Goal: Information Seeking & Learning: Learn about a topic

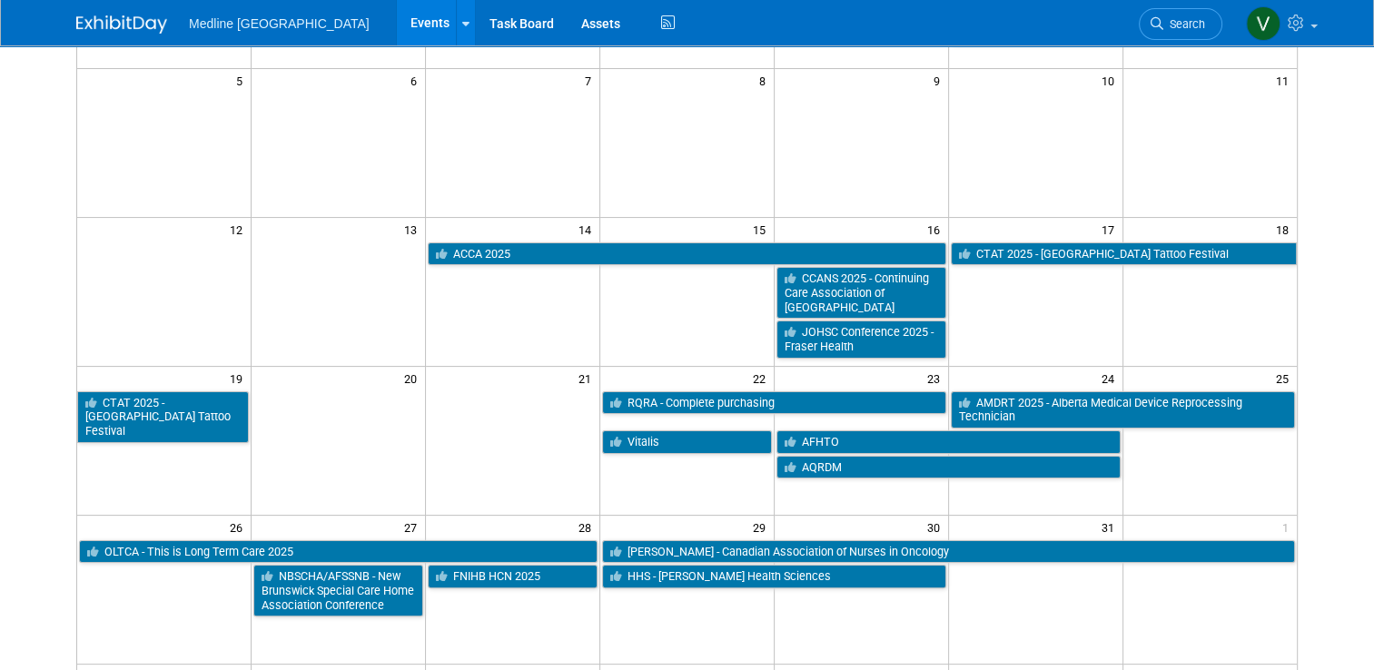
scroll to position [363, 0]
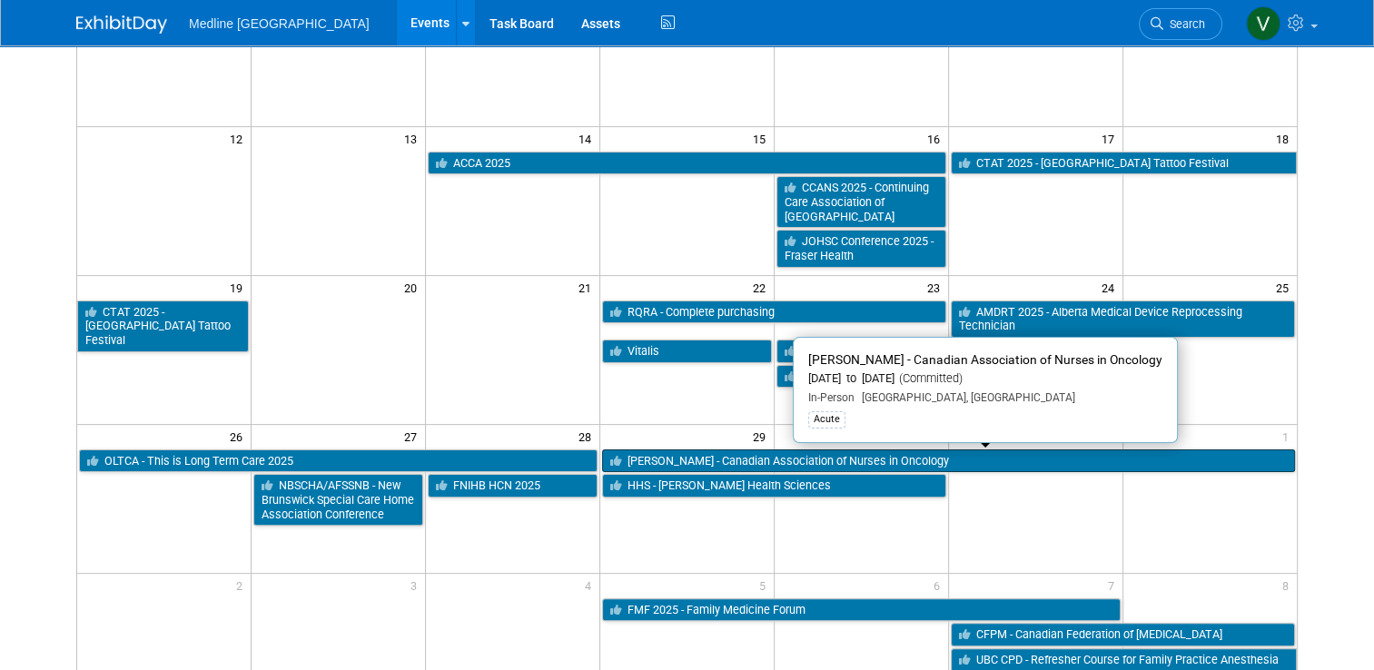
click at [740, 465] on link "[PERSON_NAME] - Canadian Association of Nurses in Oncology" at bounding box center [948, 462] width 693 height 24
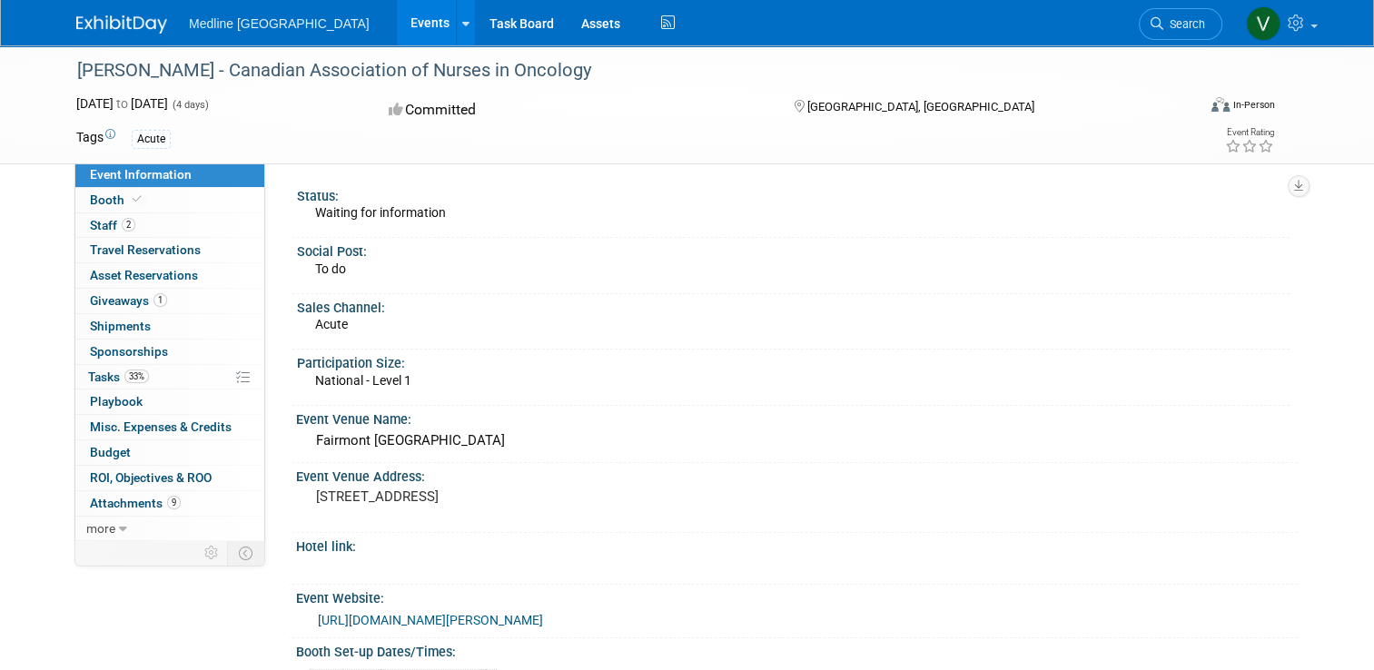
click at [128, 31] on img at bounding box center [121, 24] width 91 height 18
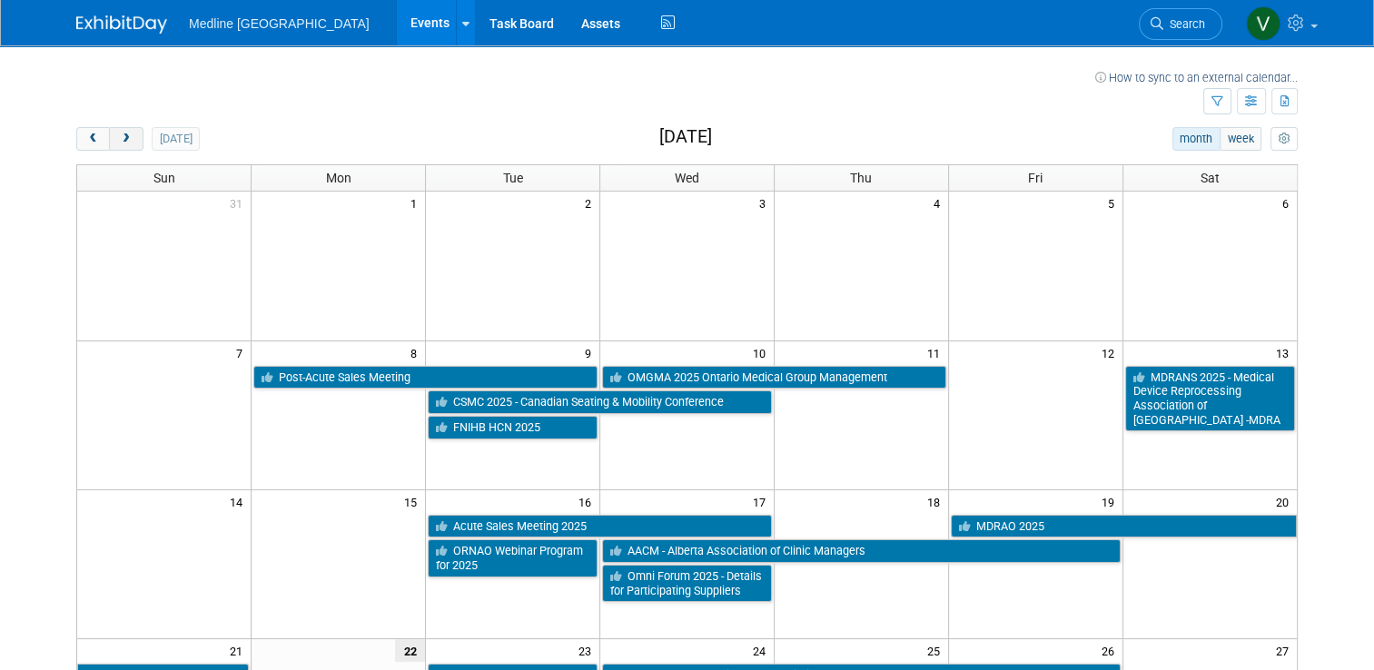
click at [124, 144] on button "next" at bounding box center [126, 139] width 34 height 24
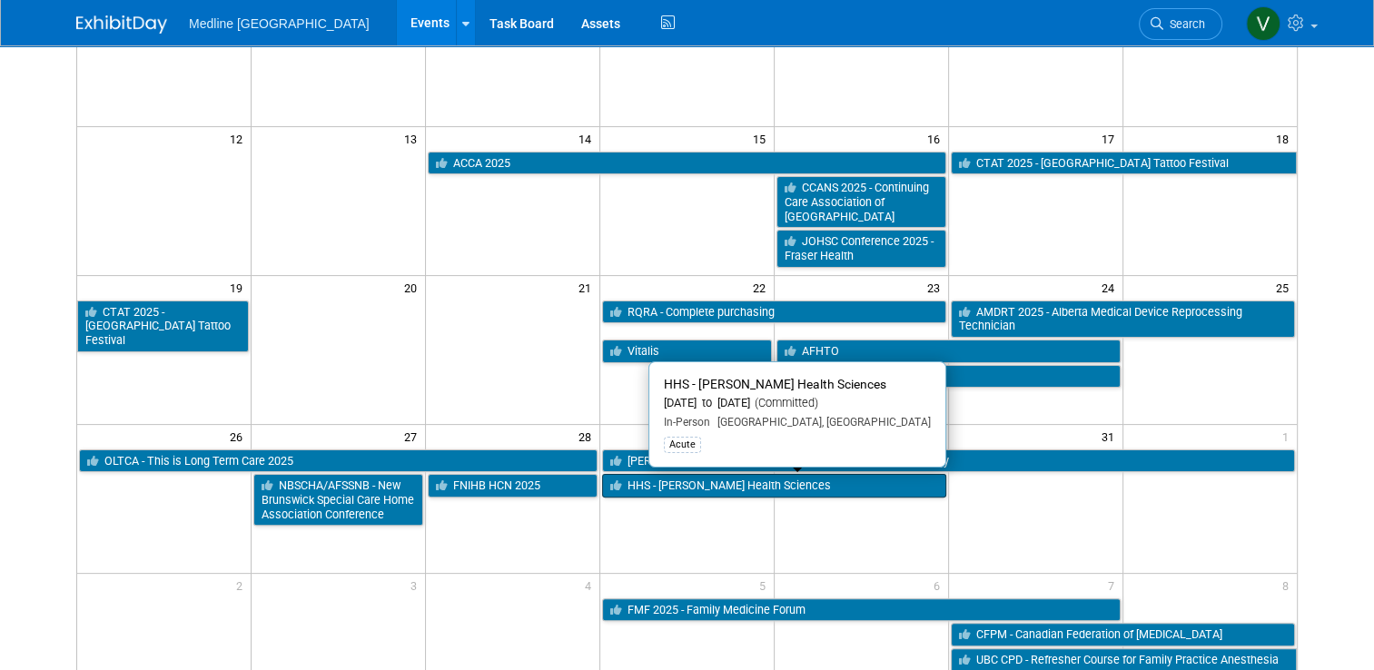
scroll to position [545, 0]
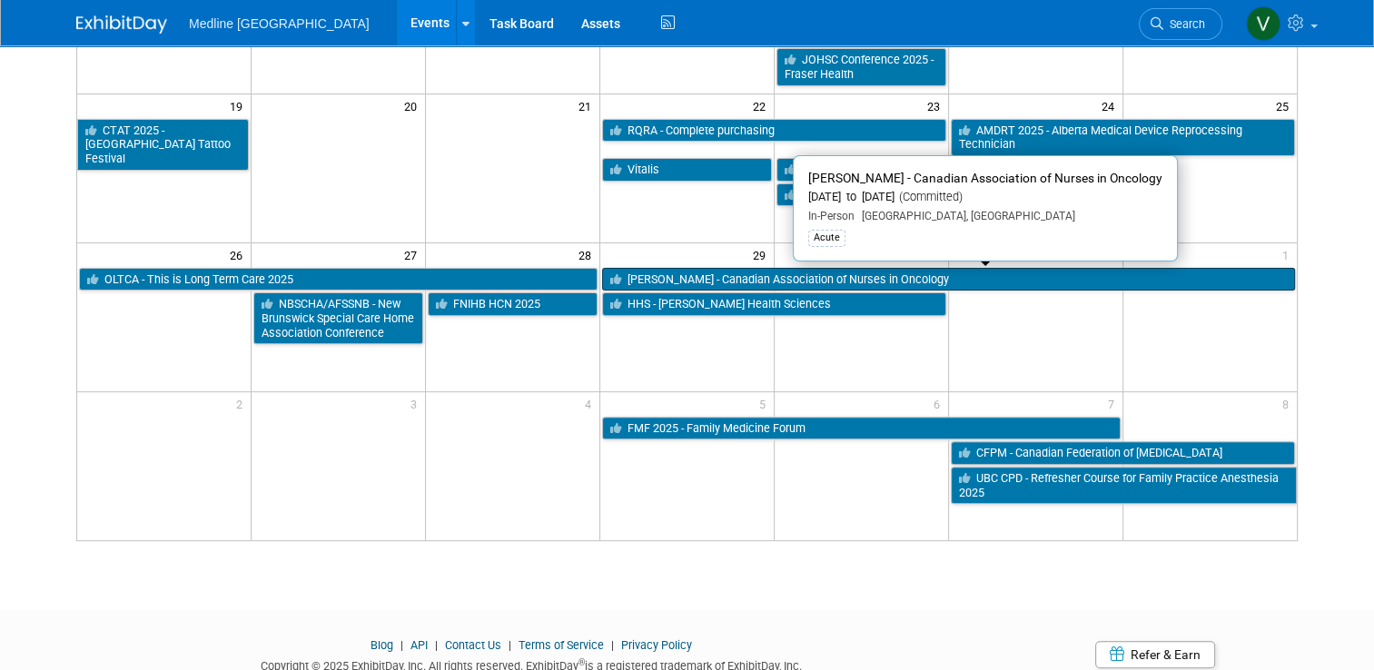
click at [700, 280] on link "[PERSON_NAME] - Canadian Association of Nurses in Oncology" at bounding box center [948, 280] width 693 height 24
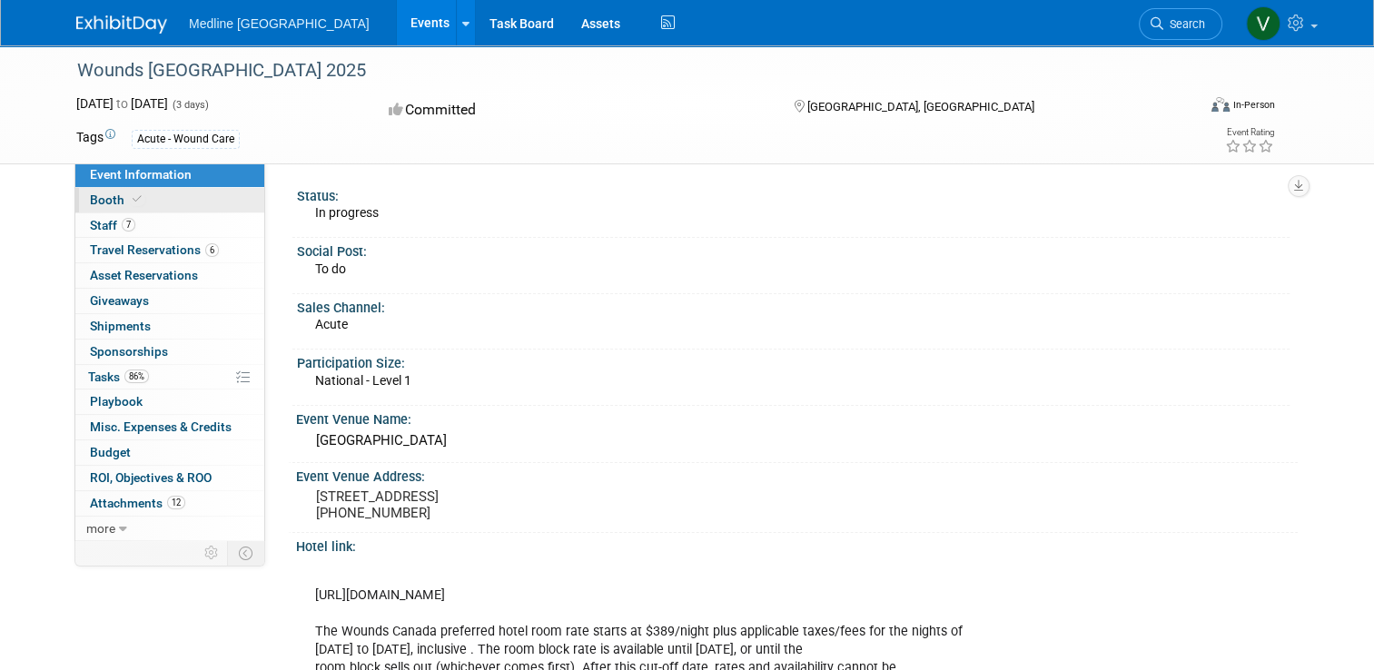
click at [105, 208] on link "Booth" at bounding box center [169, 200] width 189 height 25
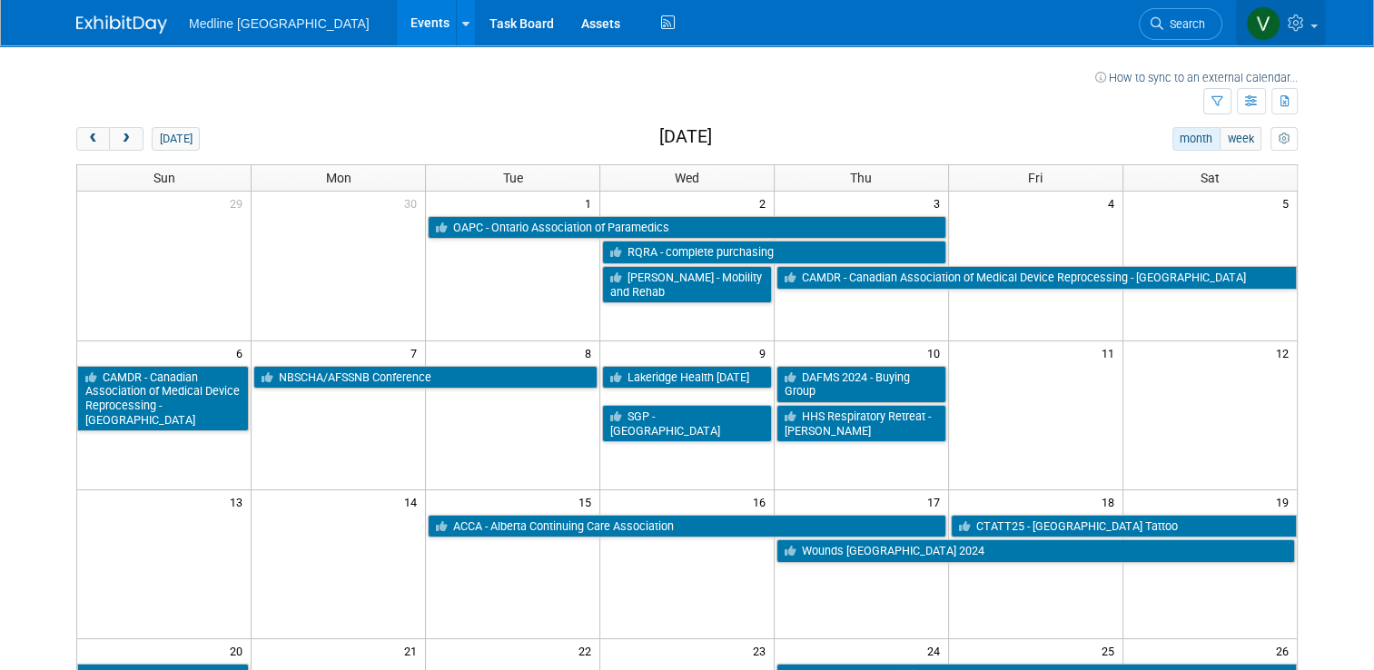
click at [1324, 30] on link at bounding box center [1280, 22] width 89 height 45
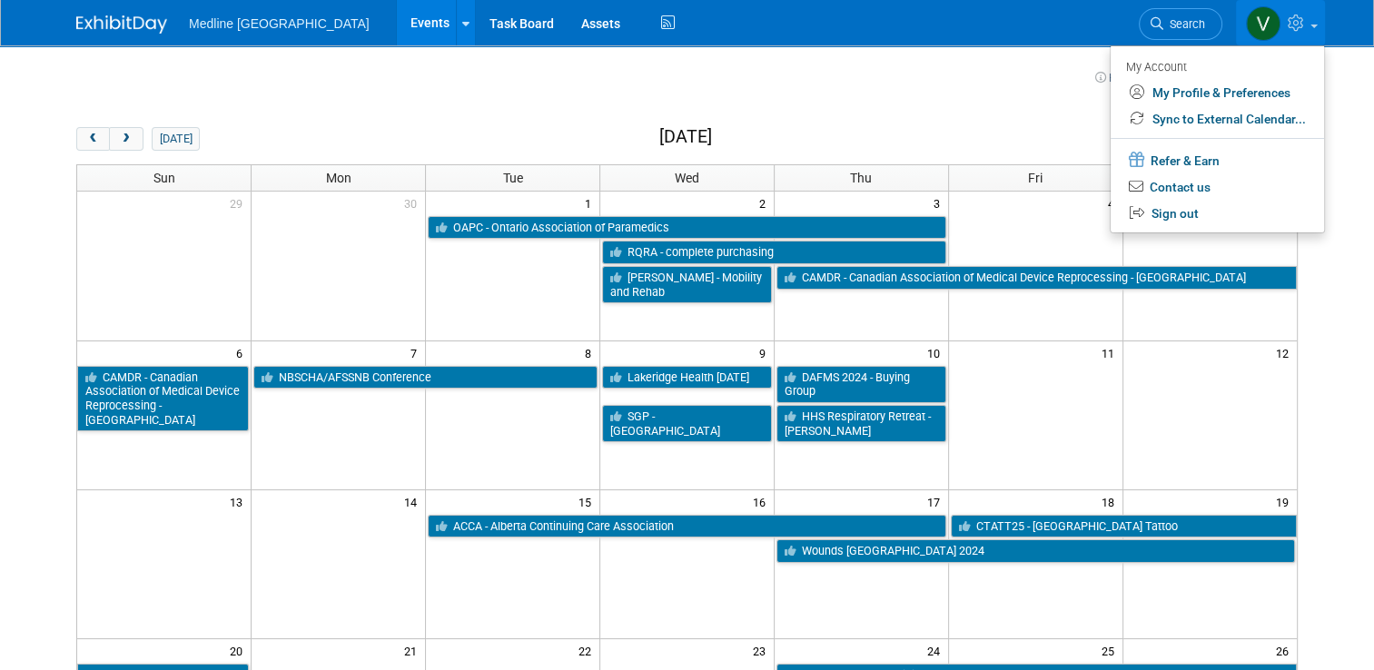
click at [1324, 30] on link at bounding box center [1280, 22] width 89 height 45
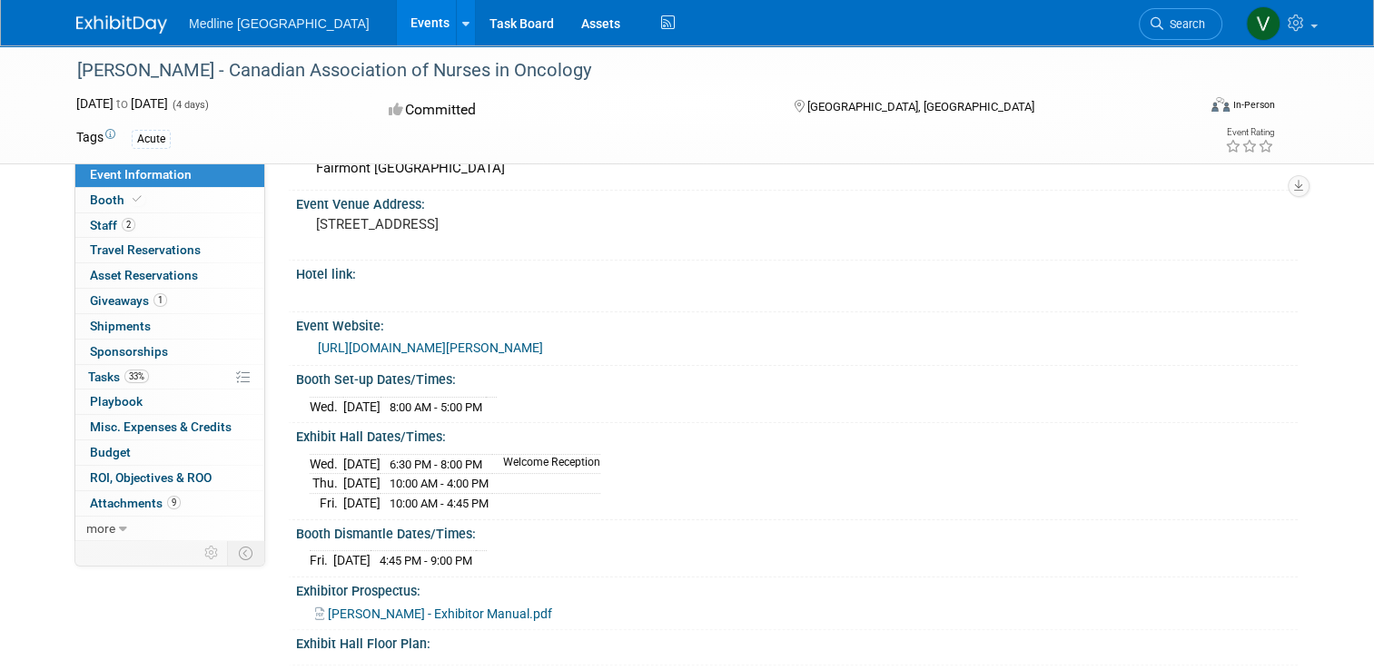
scroll to position [454, 0]
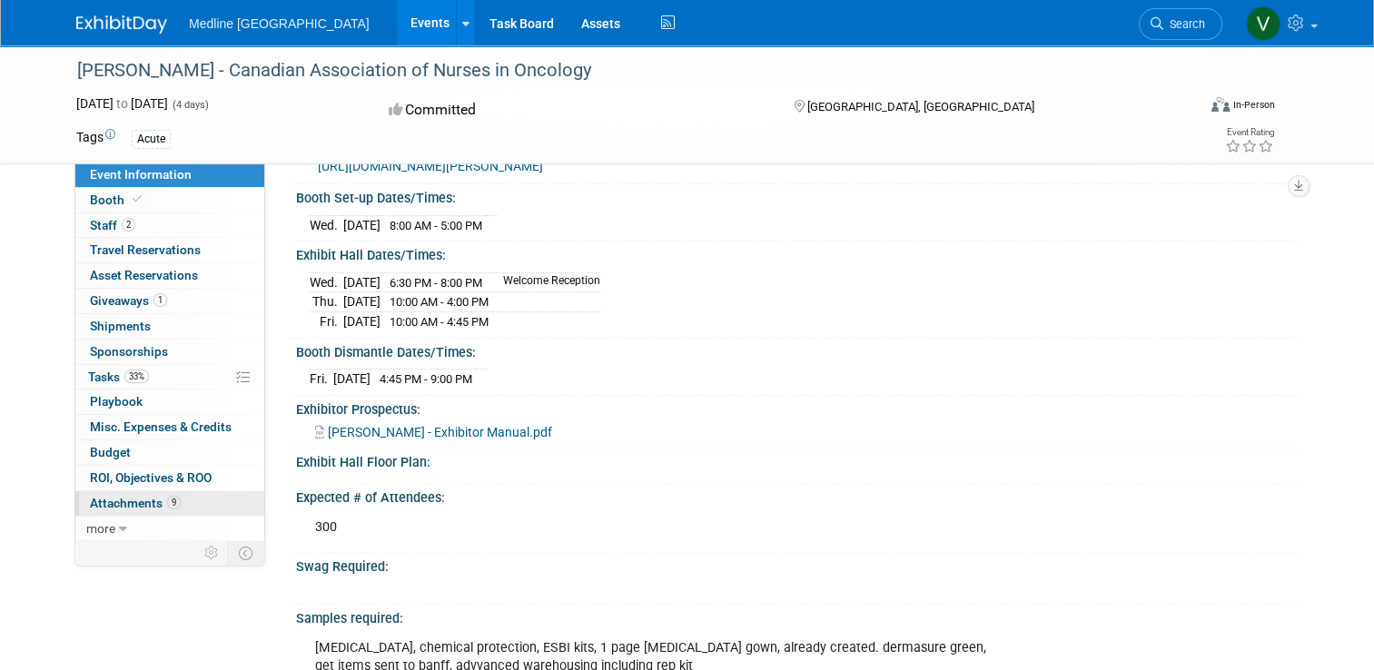
click at [137, 507] on span "Attachments 9" at bounding box center [135, 503] width 91 height 15
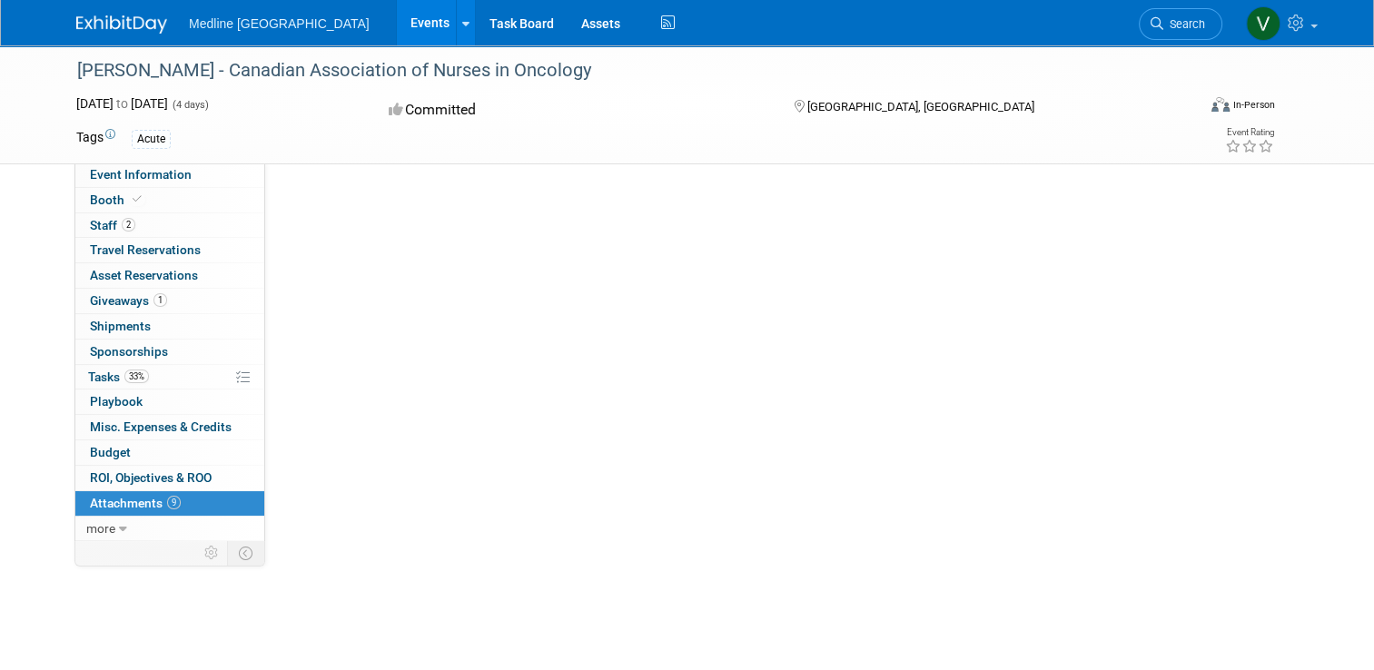
scroll to position [0, 0]
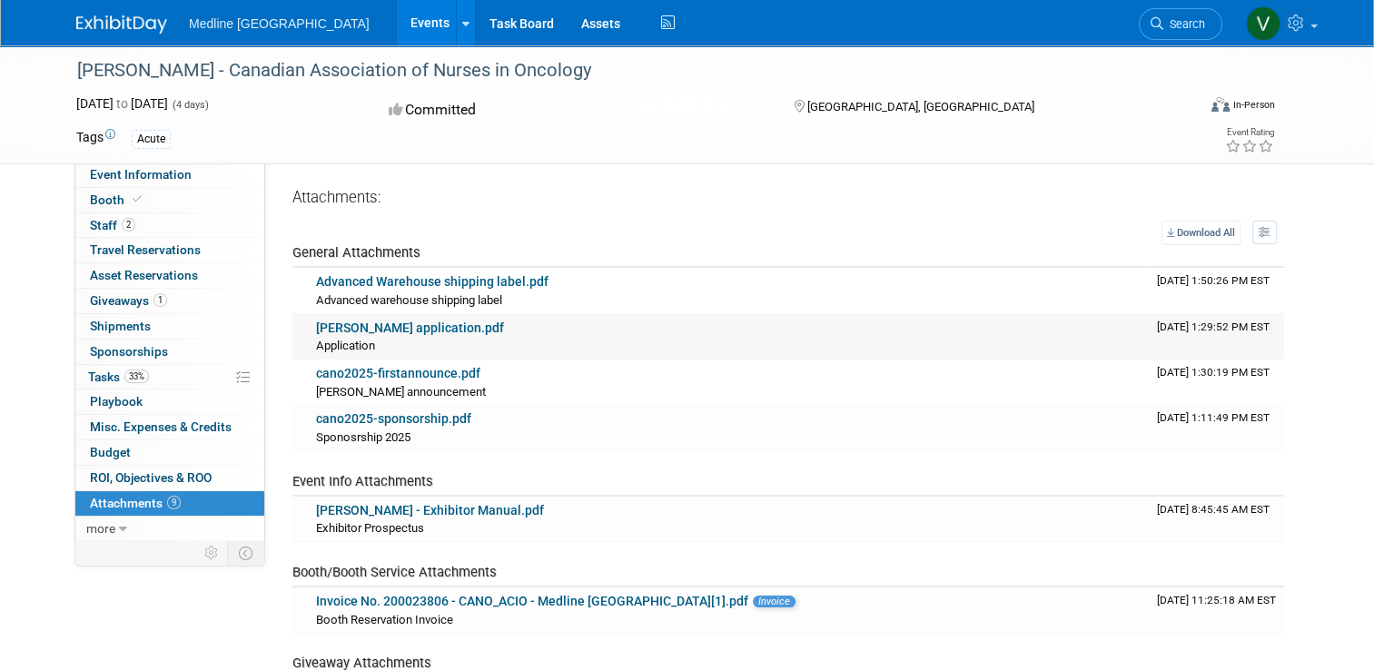
click at [381, 339] on div "Application Application X" at bounding box center [729, 345] width 827 height 18
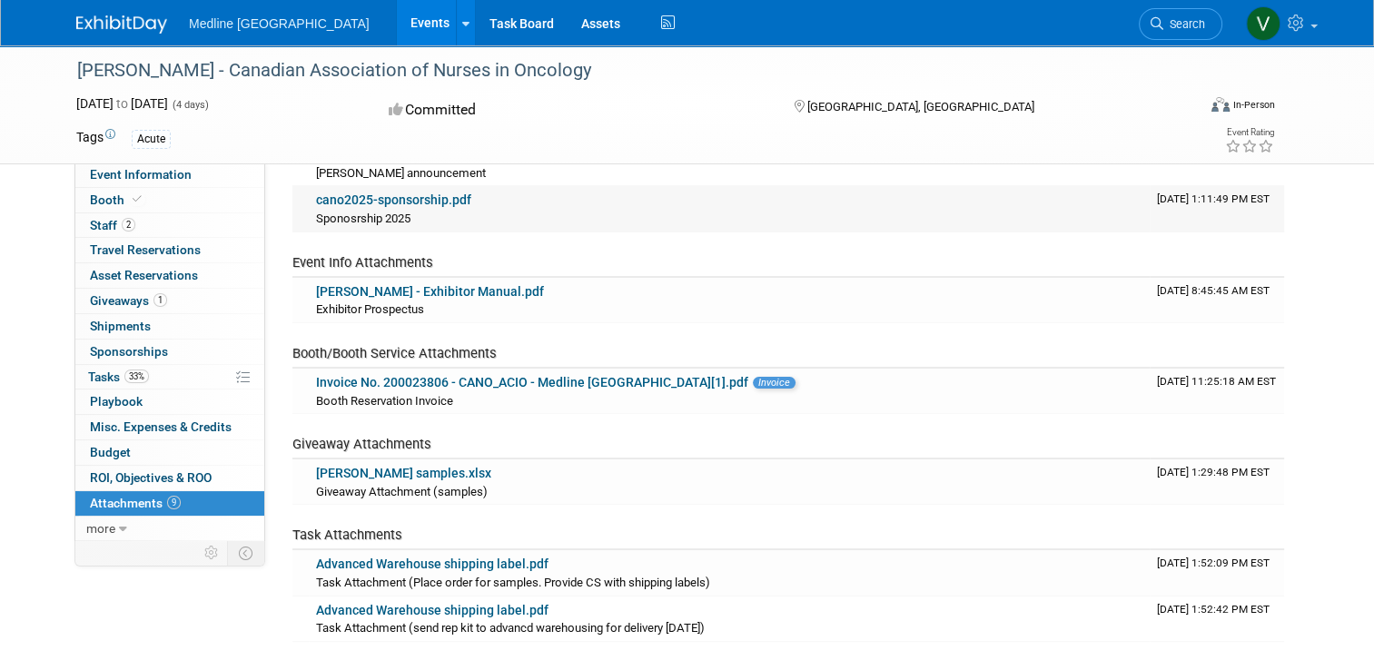
scroll to position [37, 0]
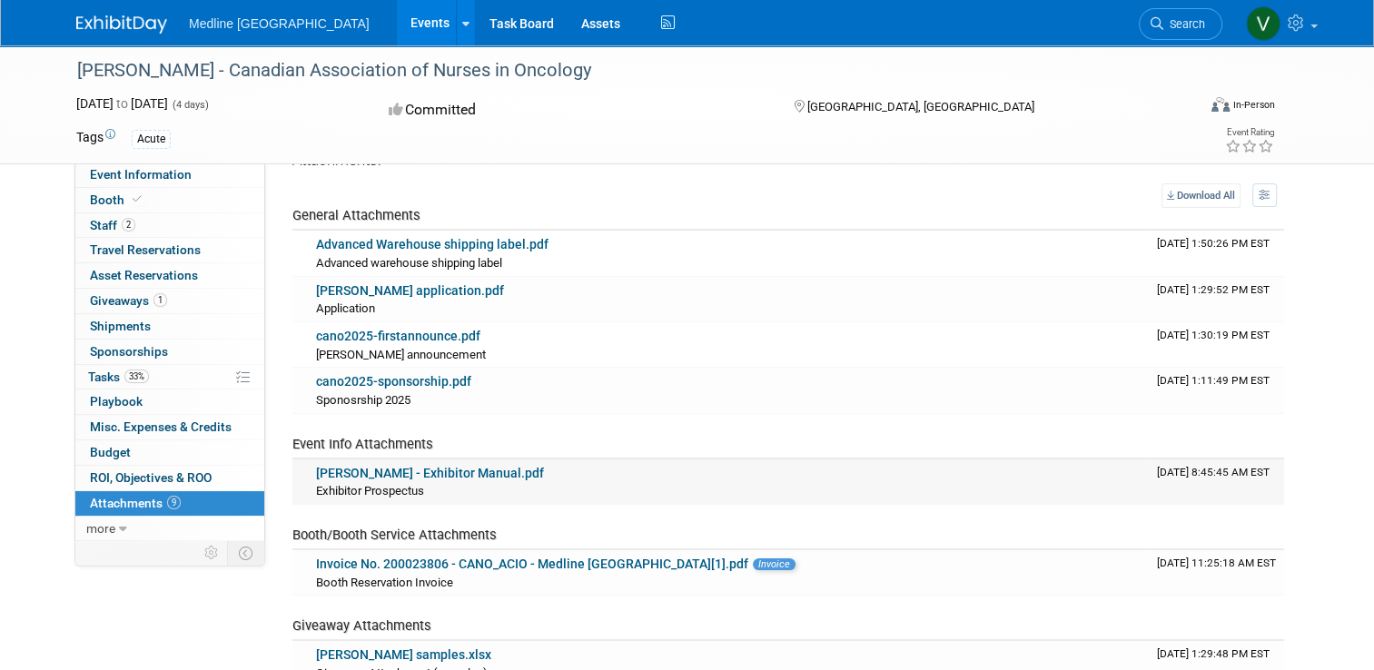
click at [402, 478] on link "CANO - Exhibitor Manual.pdf" at bounding box center [430, 473] width 228 height 15
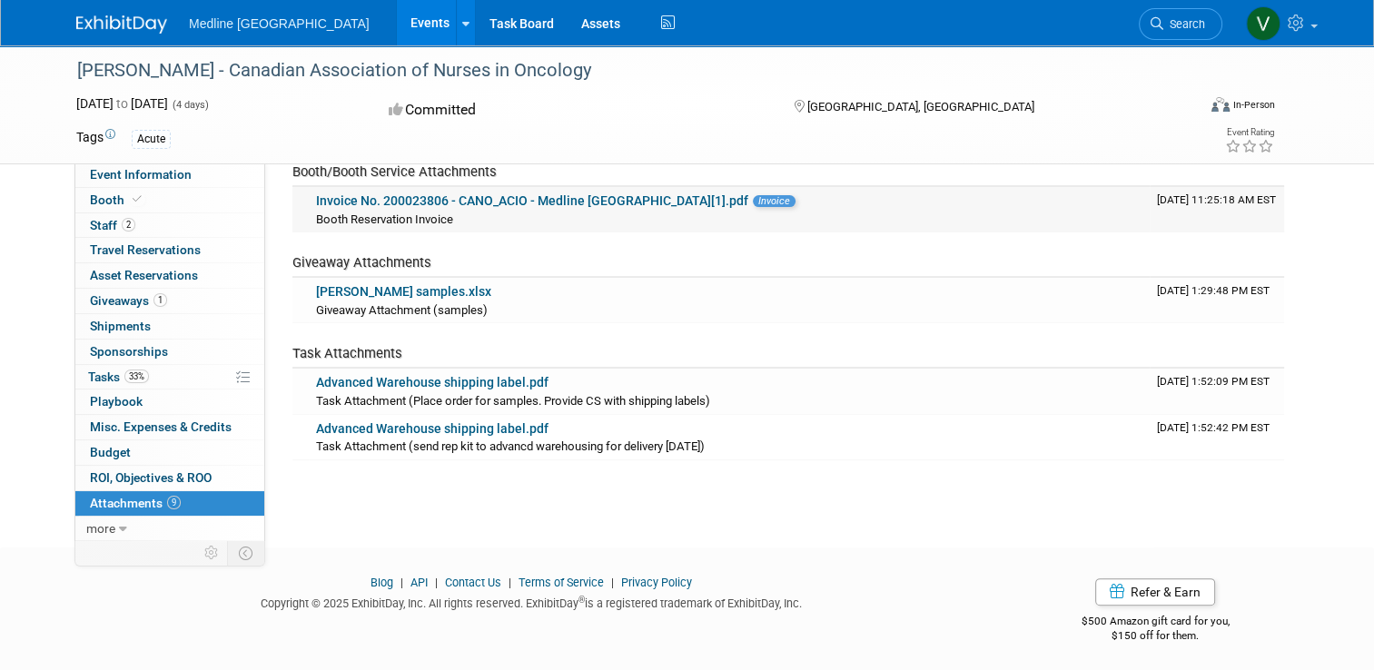
scroll to position [0, 0]
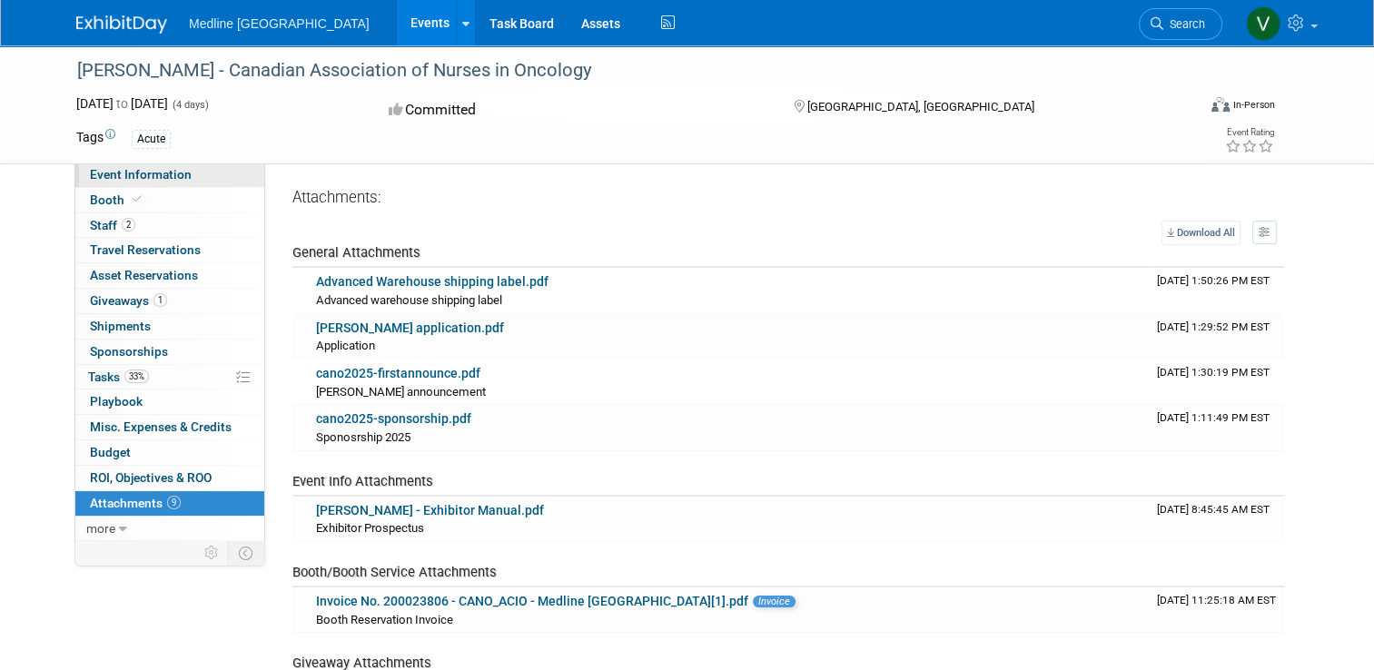
click at [124, 180] on span "Event Information" at bounding box center [141, 174] width 102 height 15
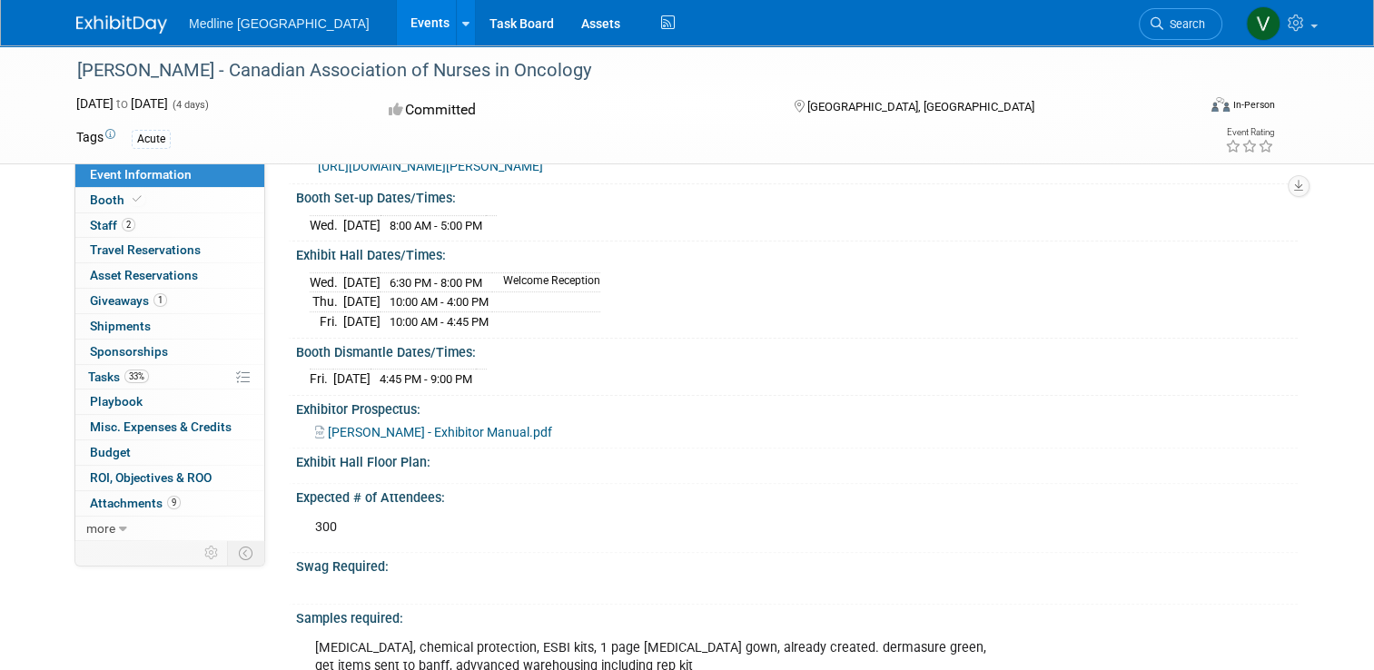
scroll to position [273, 0]
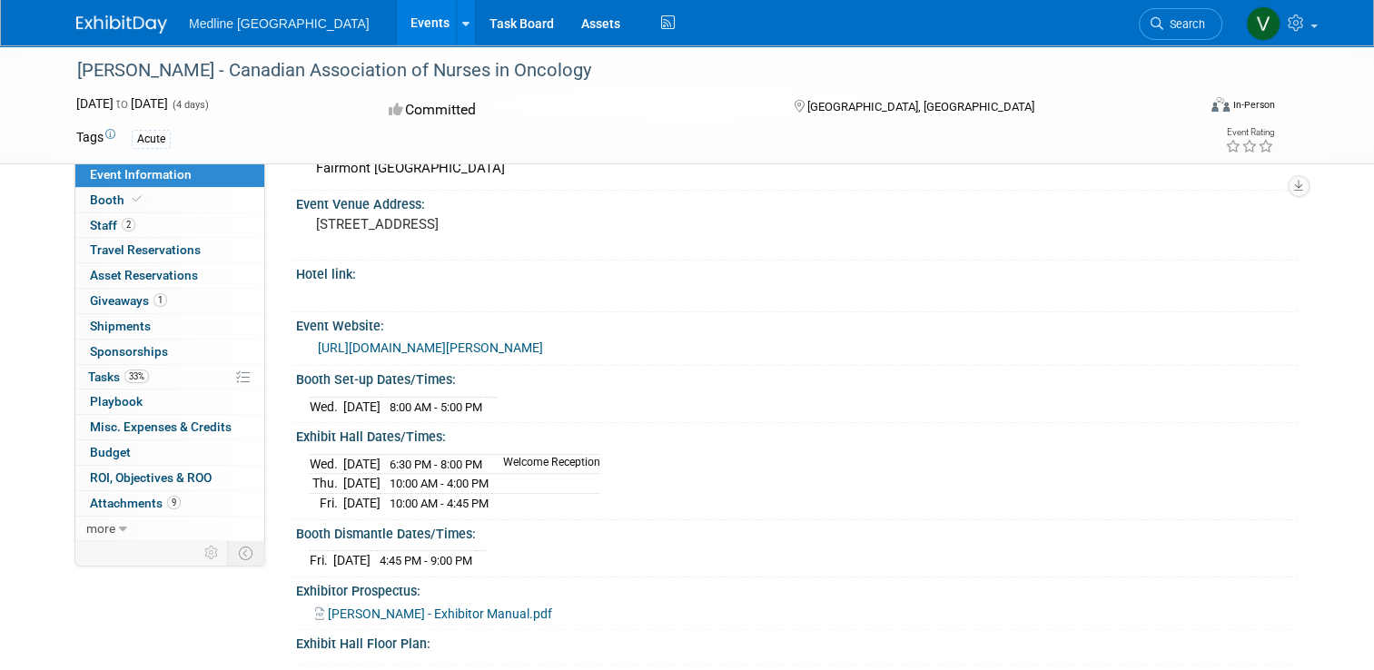
click at [408, 355] on link "https://www.cano-acio.ca/page/cano2025" at bounding box center [430, 348] width 225 height 15
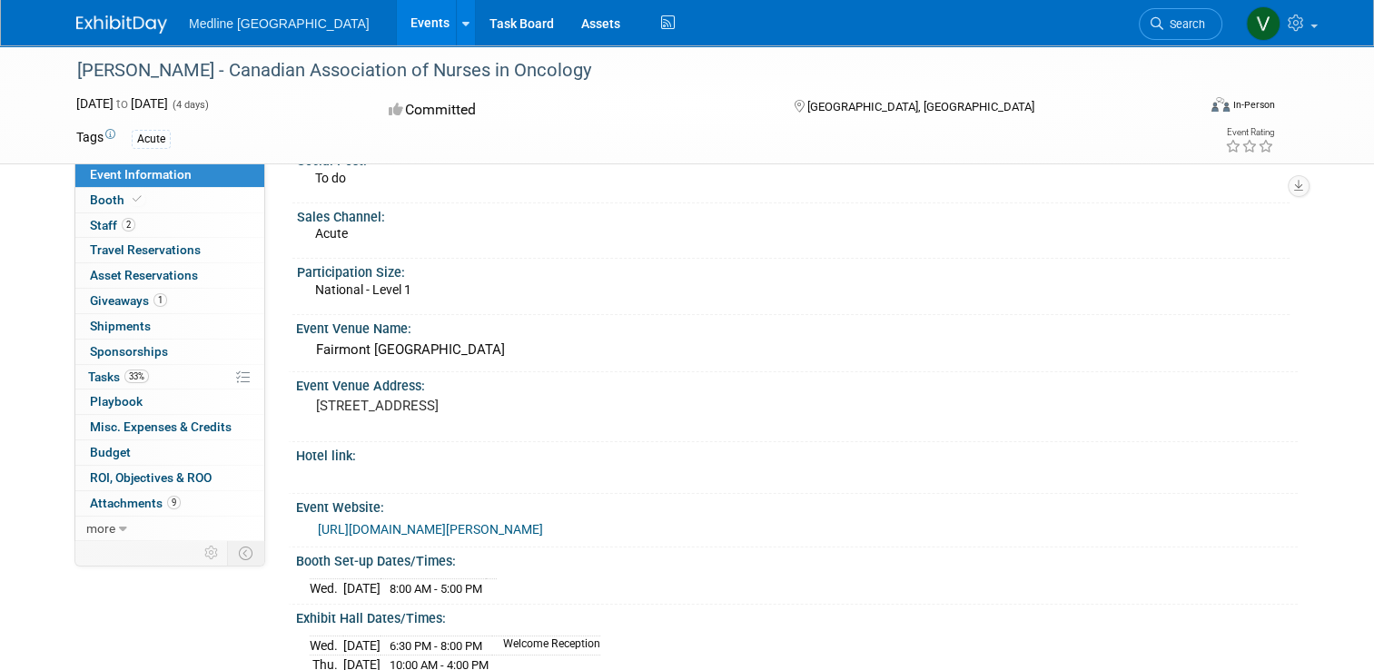
scroll to position [0, 0]
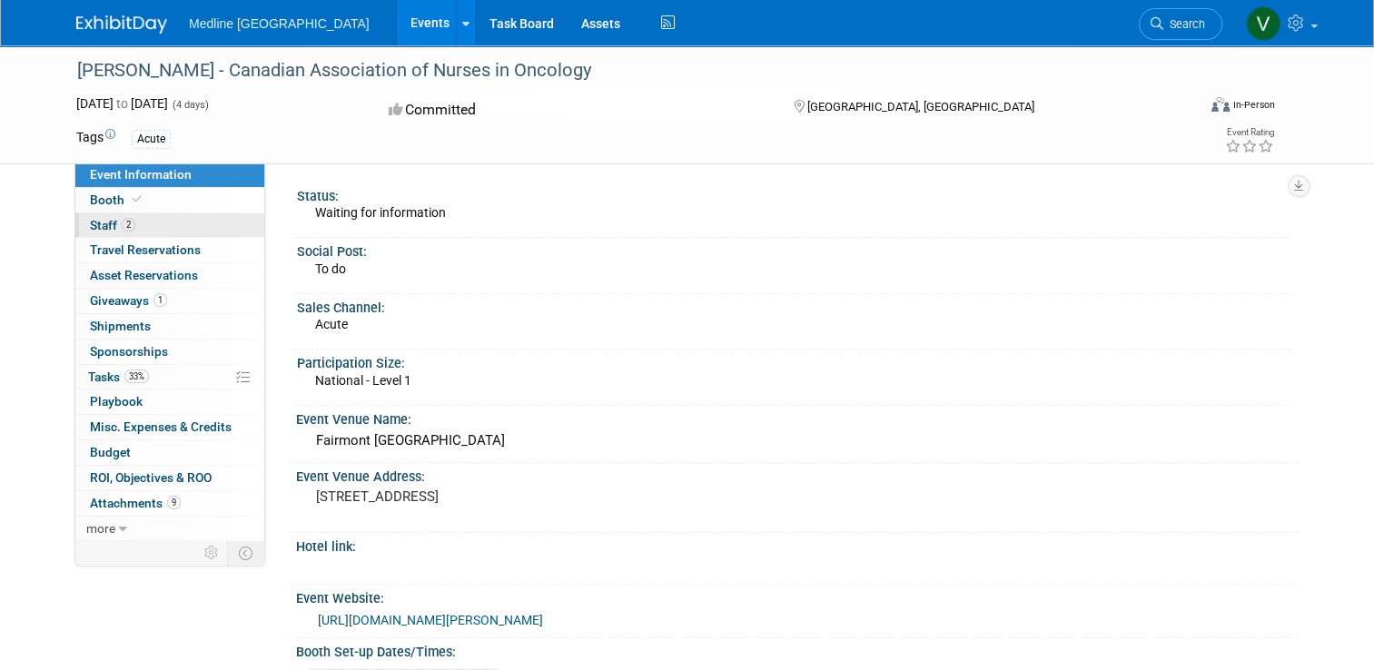
click at [98, 215] on link "2 Staff 2" at bounding box center [169, 225] width 189 height 25
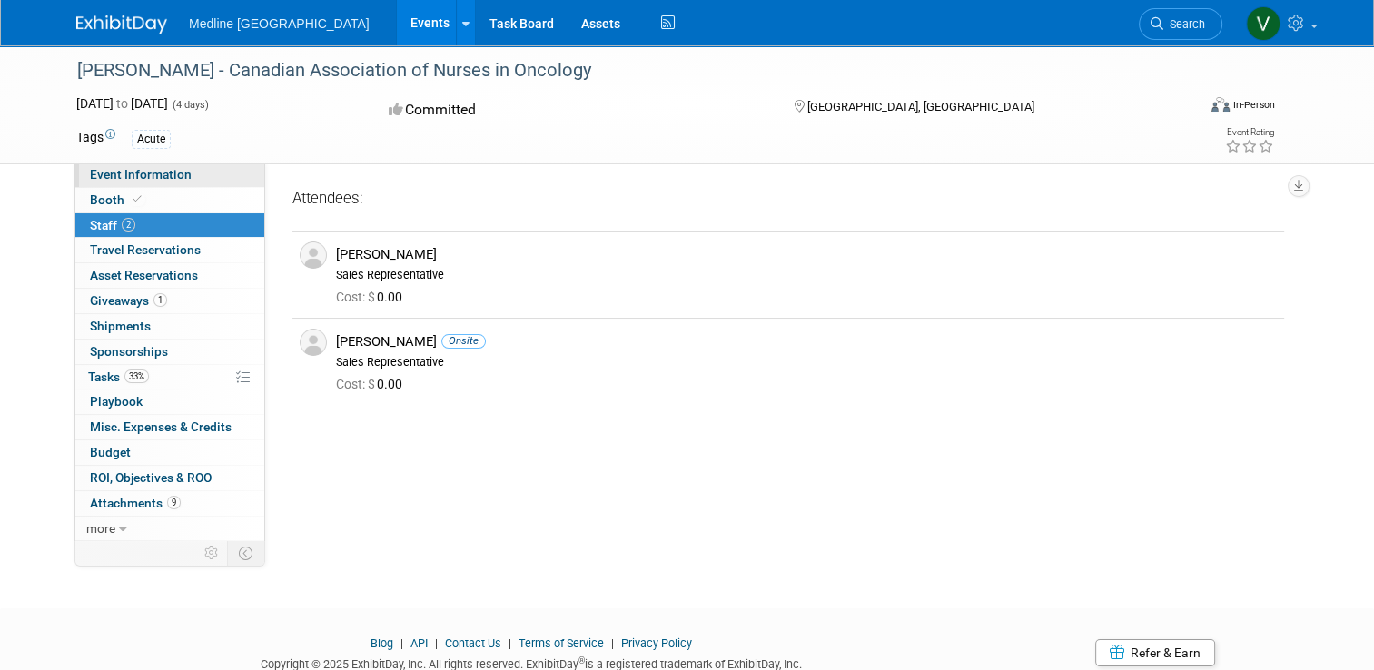
click at [124, 180] on span "Event Information" at bounding box center [141, 174] width 102 height 15
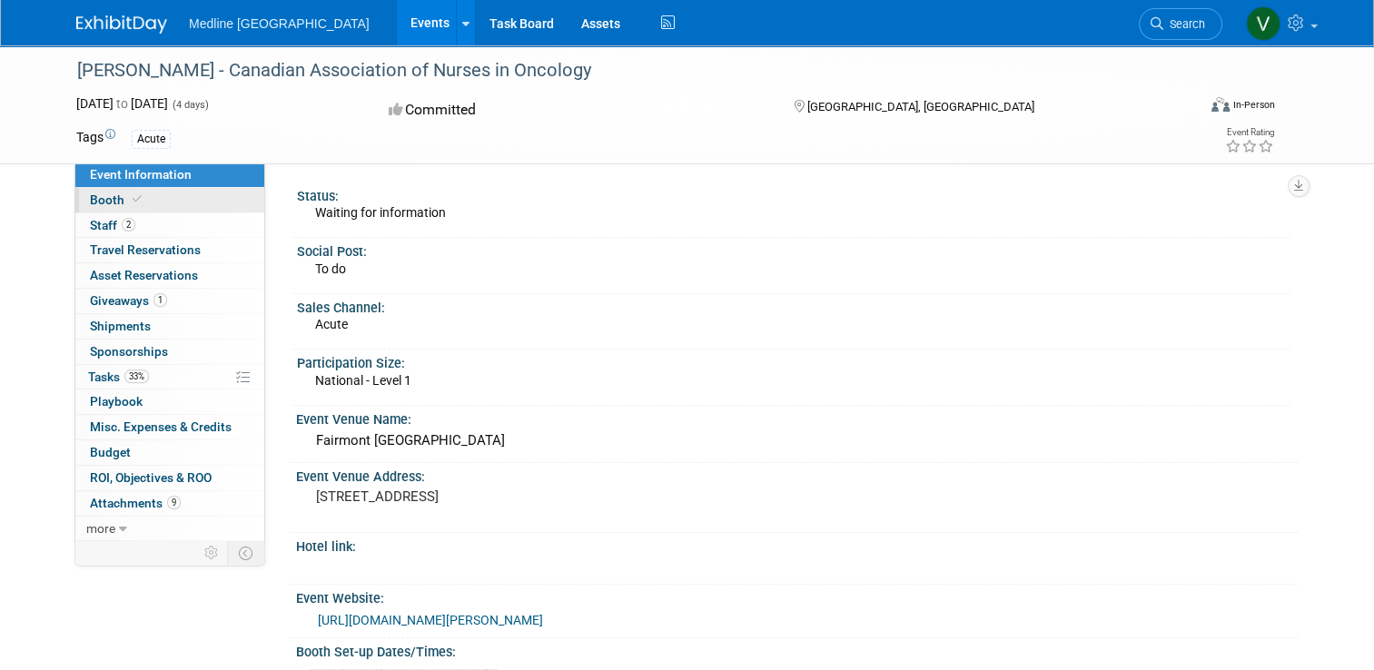
click at [108, 208] on link "Booth" at bounding box center [169, 200] width 189 height 25
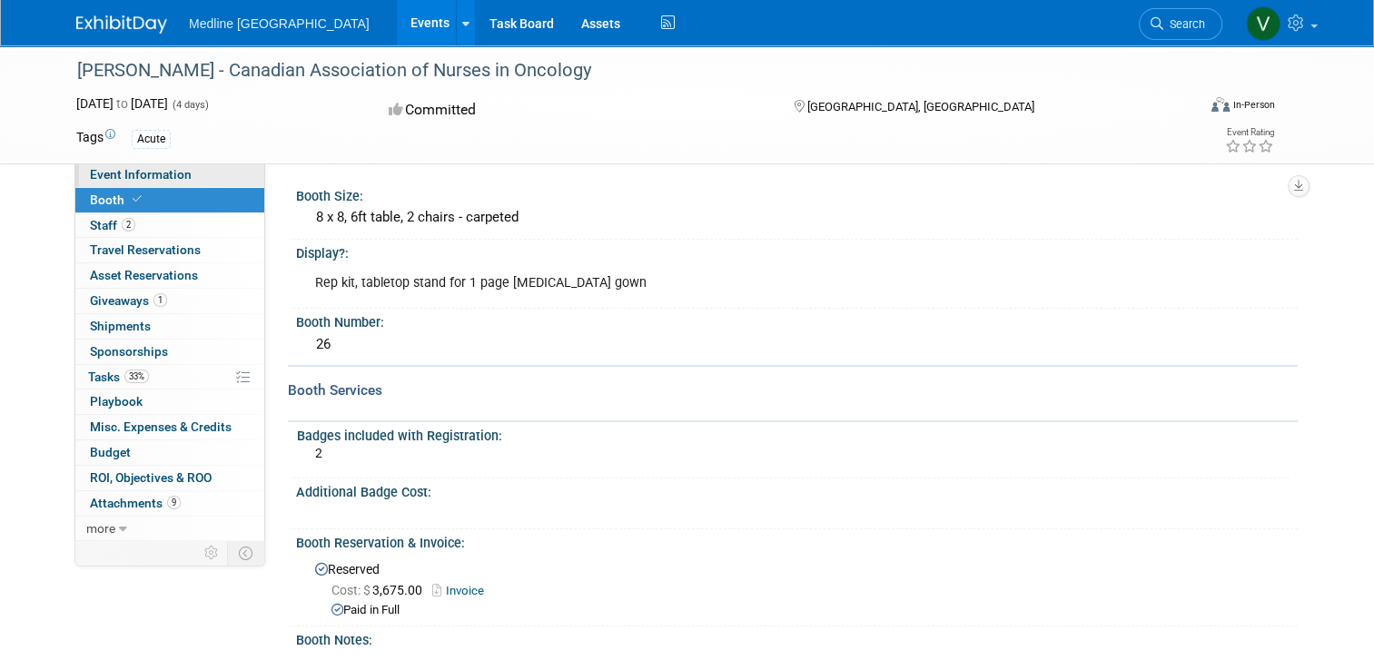
click at [161, 184] on link "Event Information" at bounding box center [169, 175] width 189 height 25
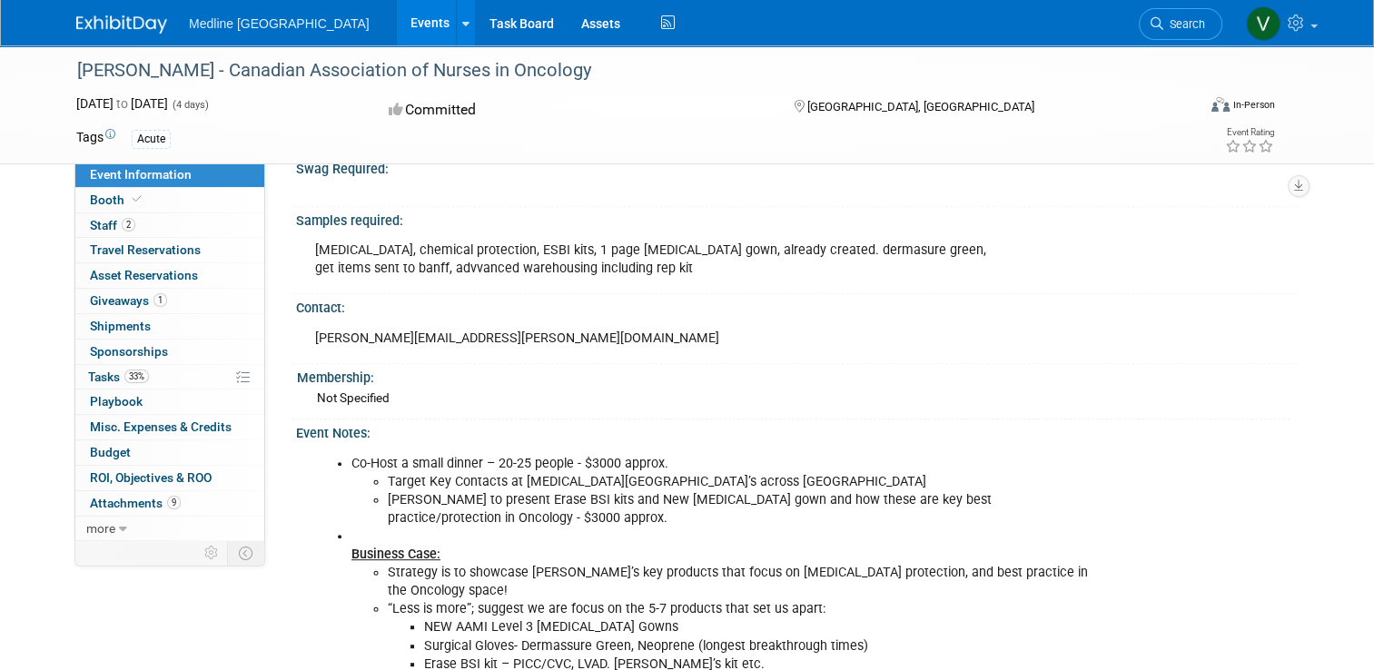
scroll to position [761, 0]
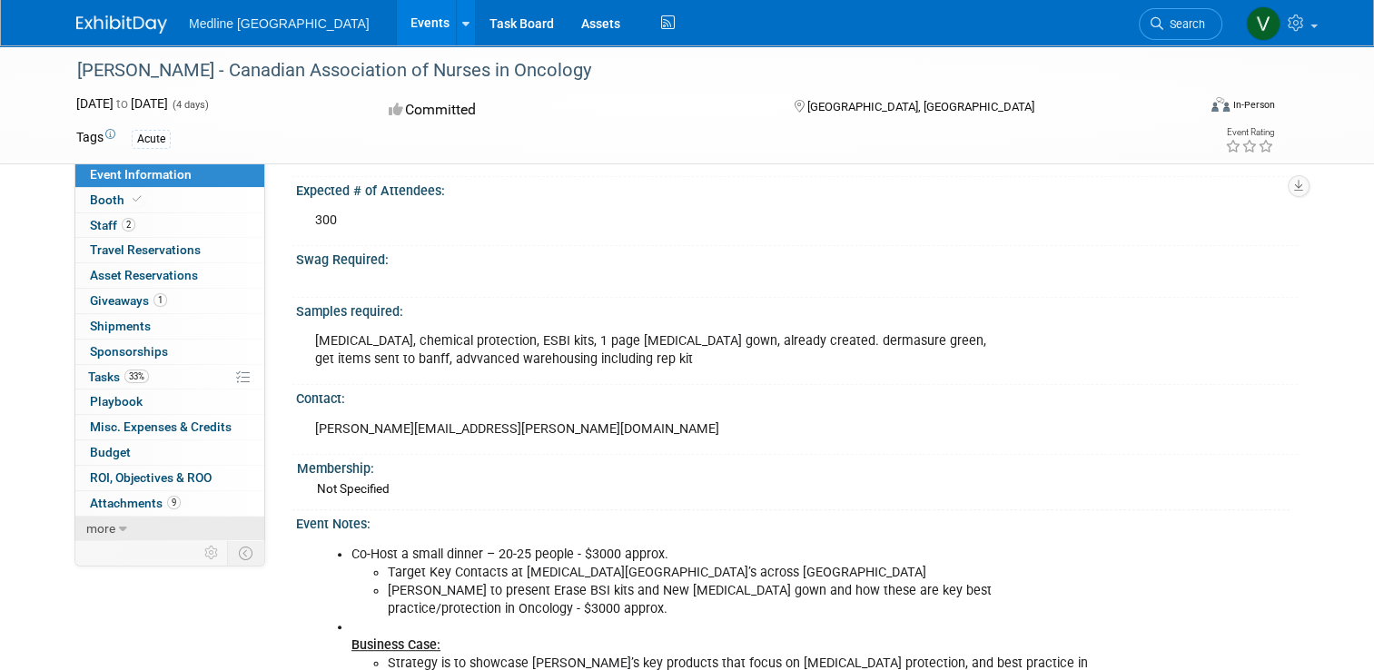
click at [86, 525] on span "more" at bounding box center [100, 528] width 29 height 15
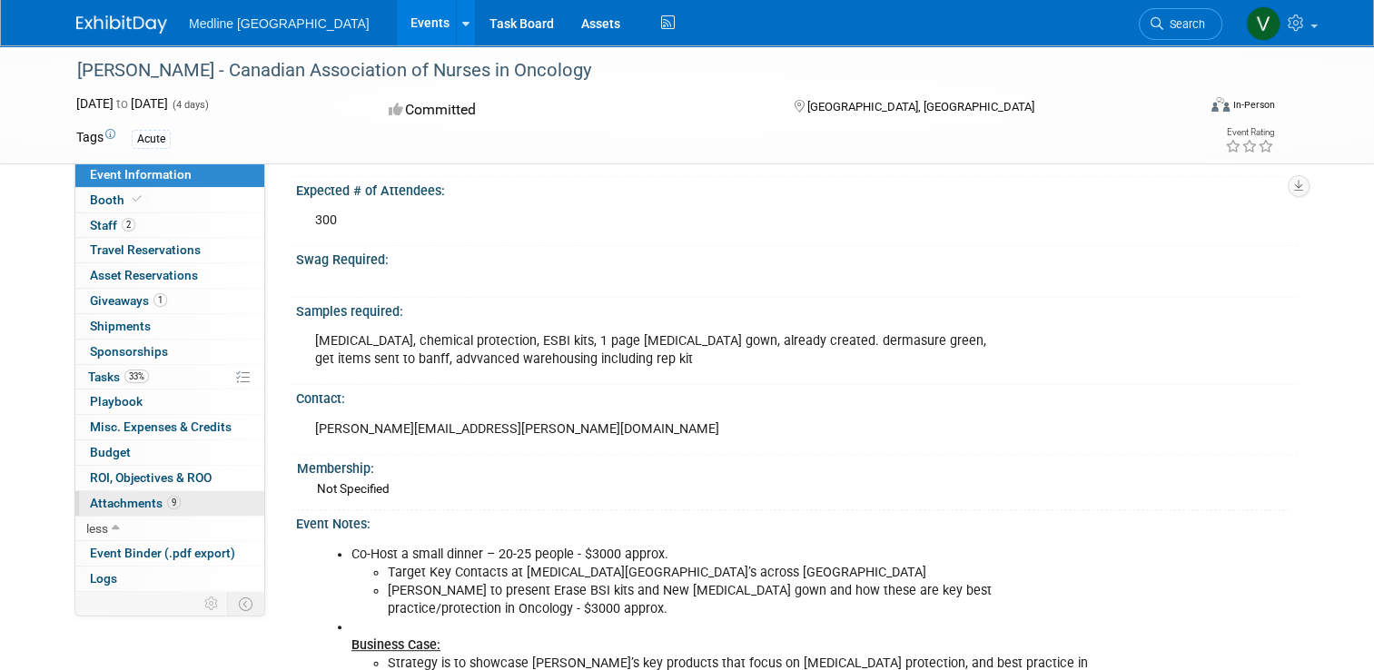
click at [141, 500] on span "Attachments 9" at bounding box center [135, 503] width 91 height 15
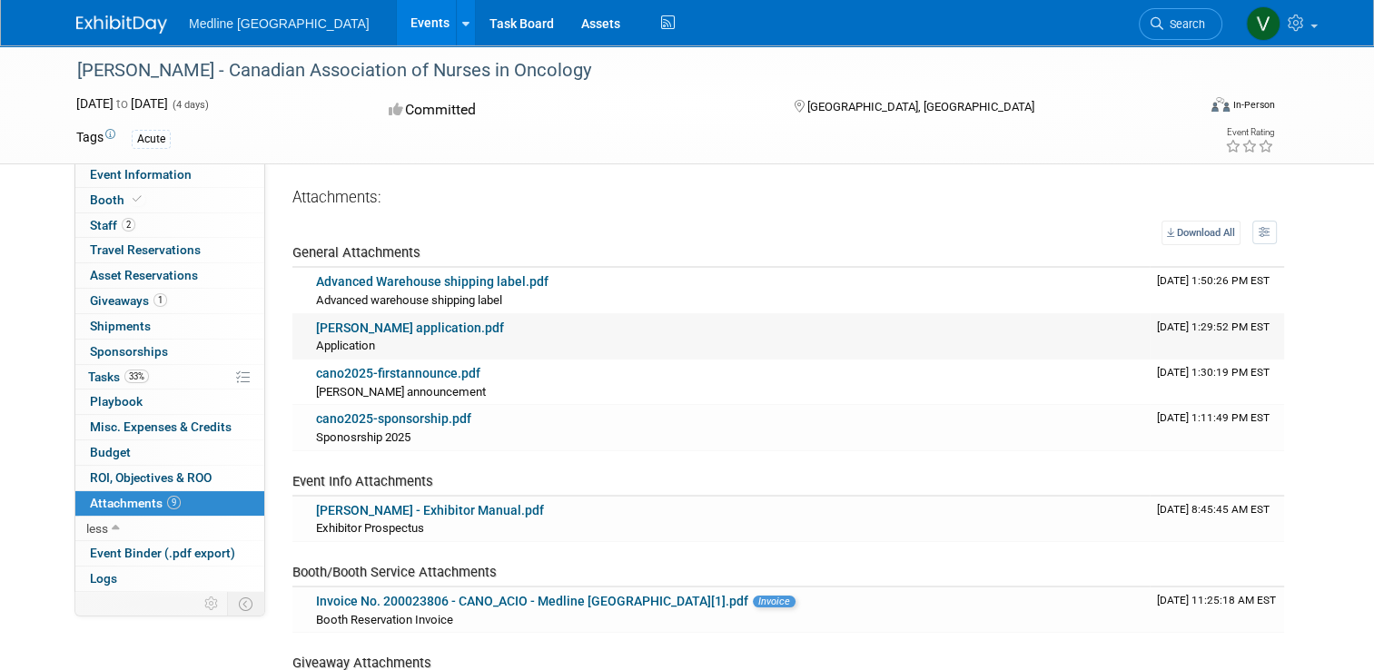
click at [389, 329] on link "CANO application.pdf" at bounding box center [410, 328] width 188 height 15
click at [383, 416] on link "cano2025-sponsorship.pdf" at bounding box center [393, 419] width 155 height 15
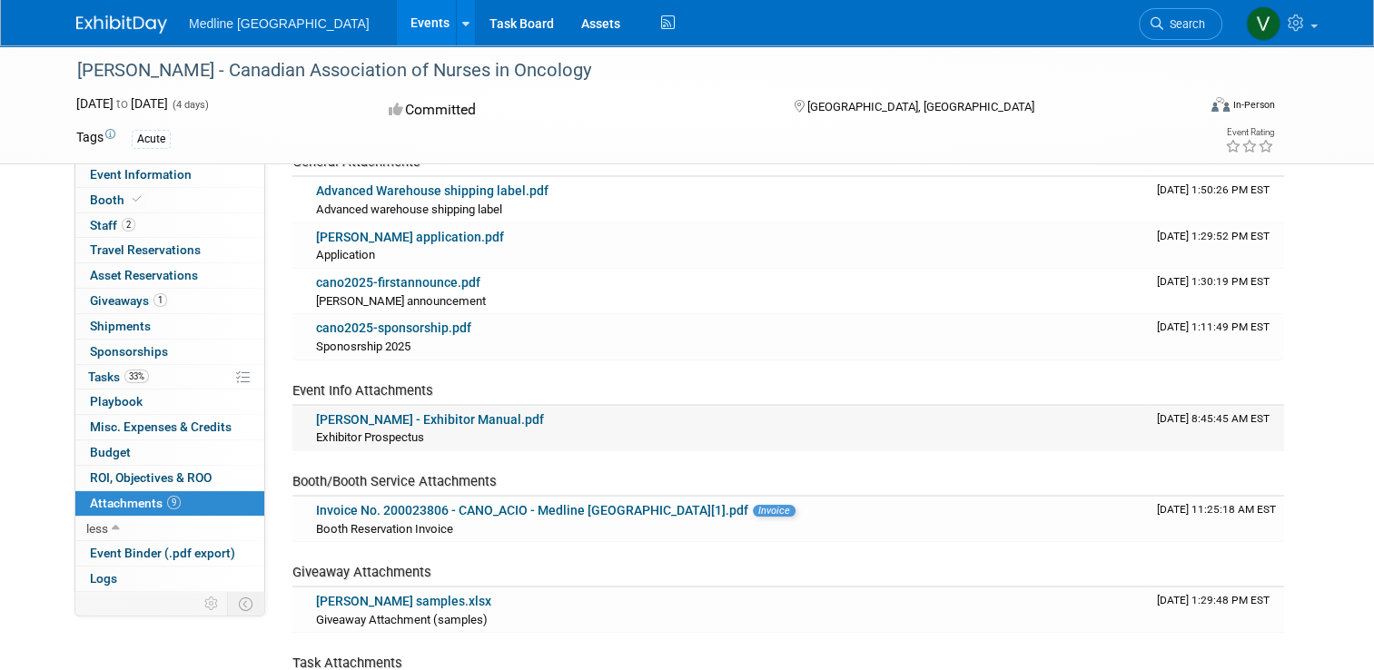
click at [393, 412] on link "CANO - Exhibitor Manual.pdf" at bounding box center [430, 419] width 228 height 15
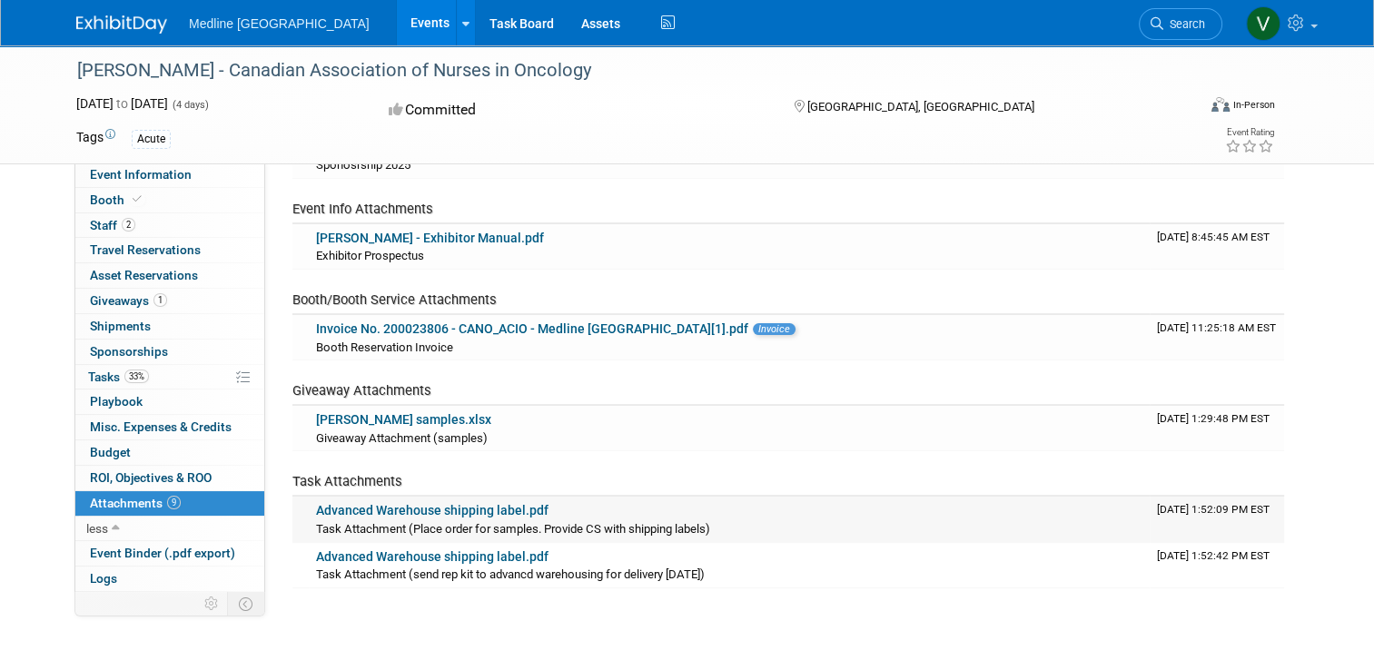
click at [435, 511] on link "Advanced Warehouse shipping label.pdf" at bounding box center [432, 510] width 233 height 15
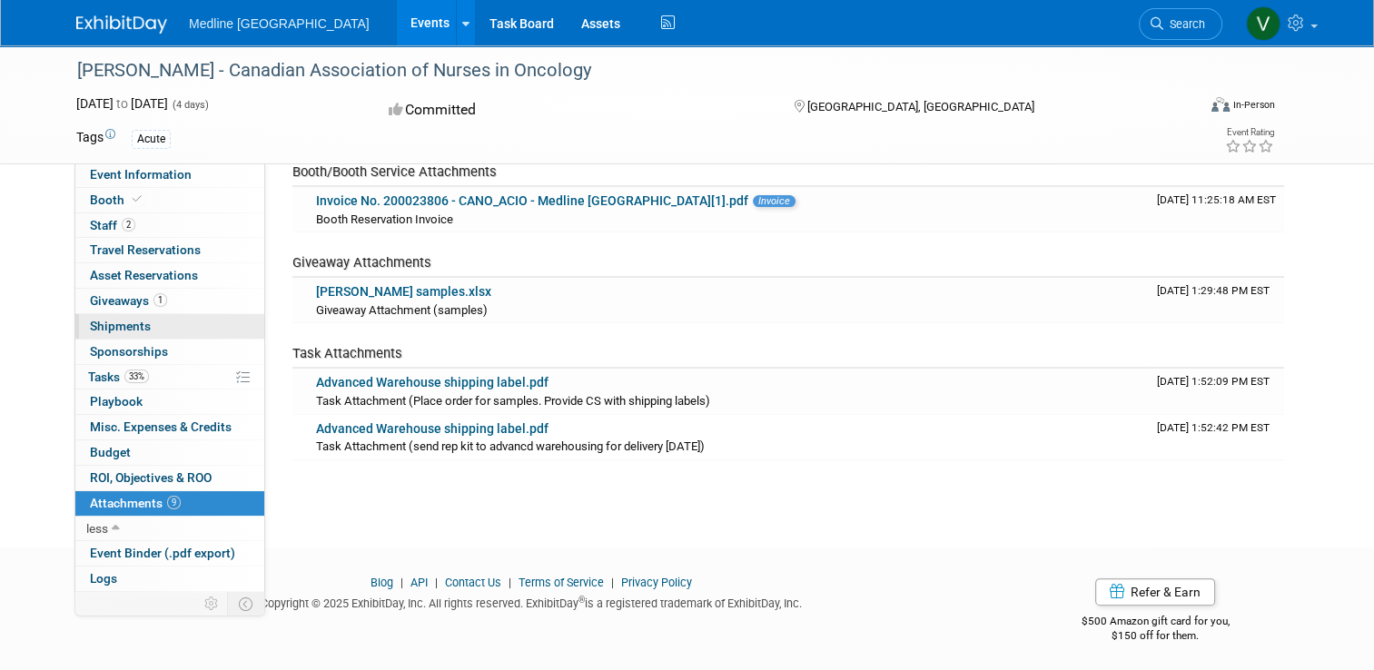
click at [104, 331] on span "Shipments 0" at bounding box center [120, 326] width 61 height 15
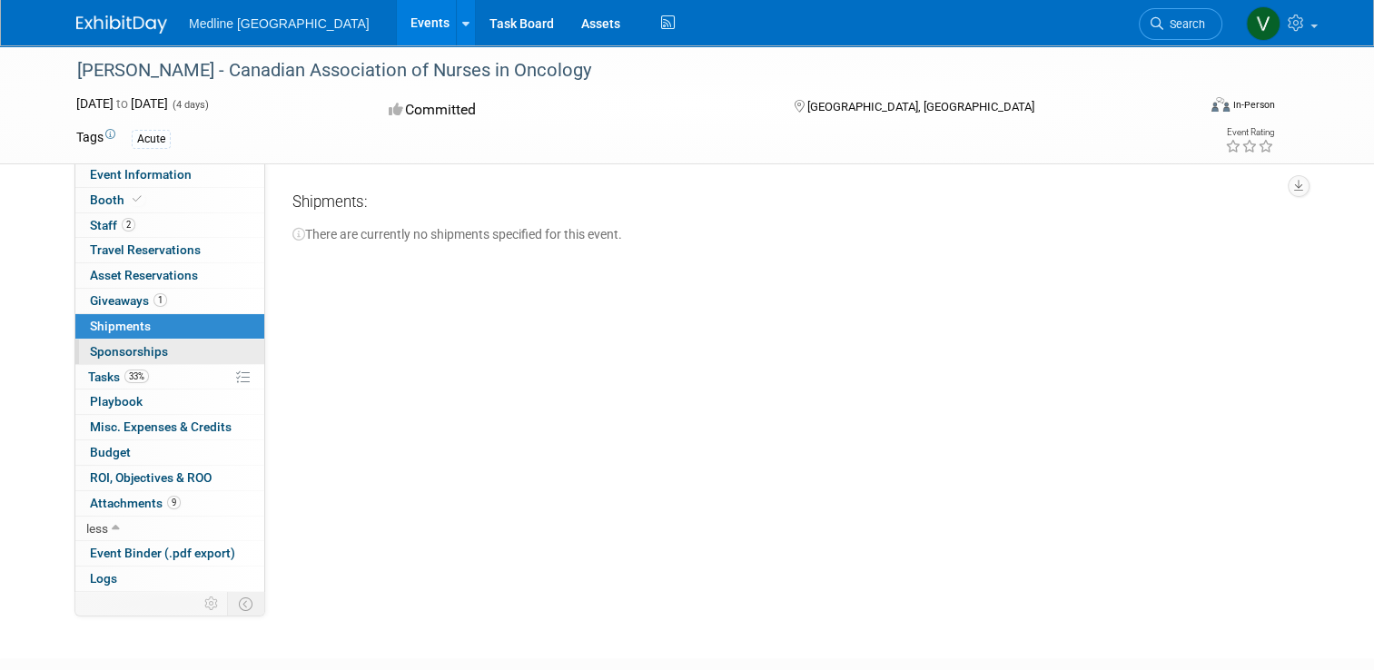
click at [108, 354] on span "Sponsorships 0" at bounding box center [129, 351] width 78 height 15
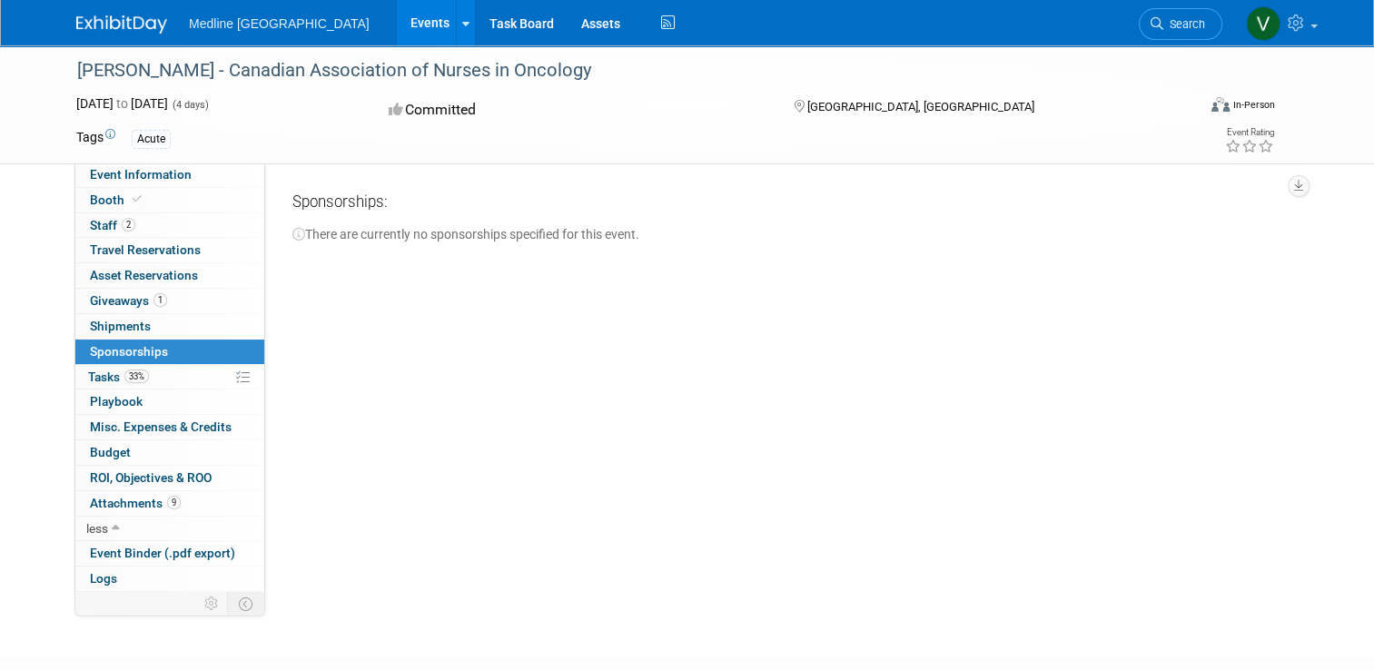
click at [105, 366] on link "33% Tasks 33%" at bounding box center [169, 377] width 189 height 25
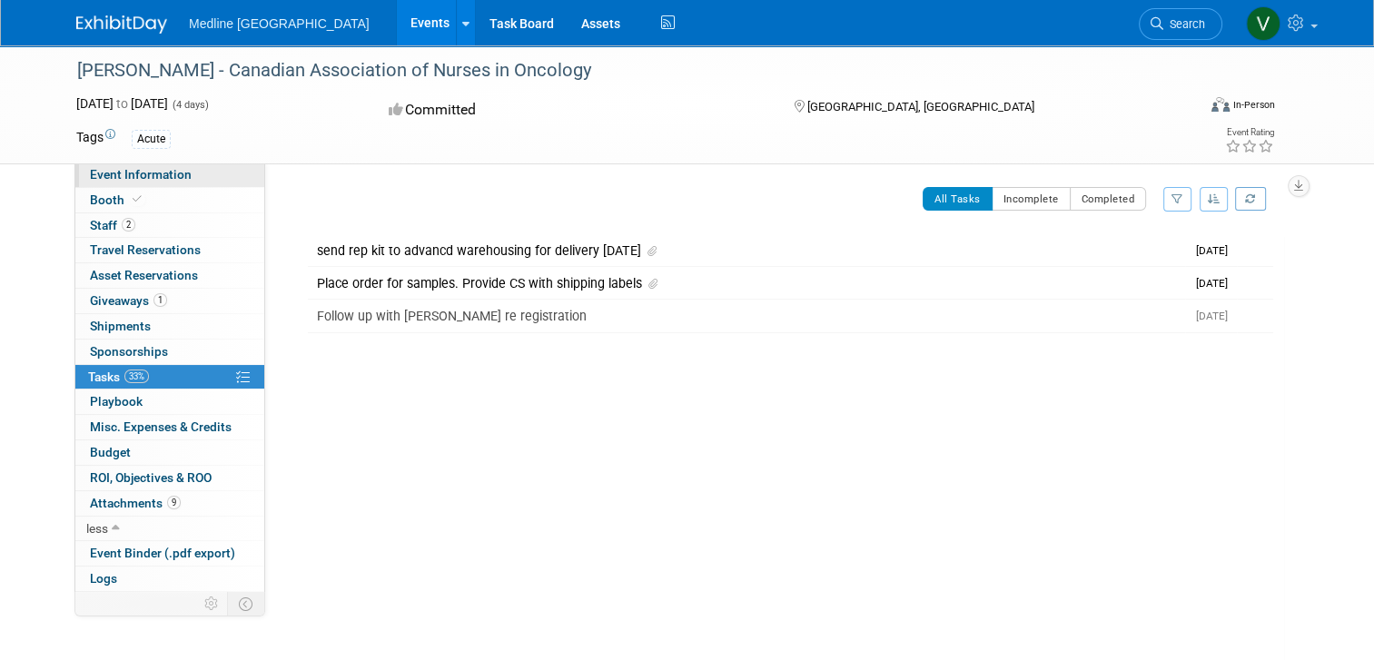
click at [134, 173] on span "Event Information" at bounding box center [141, 174] width 102 height 15
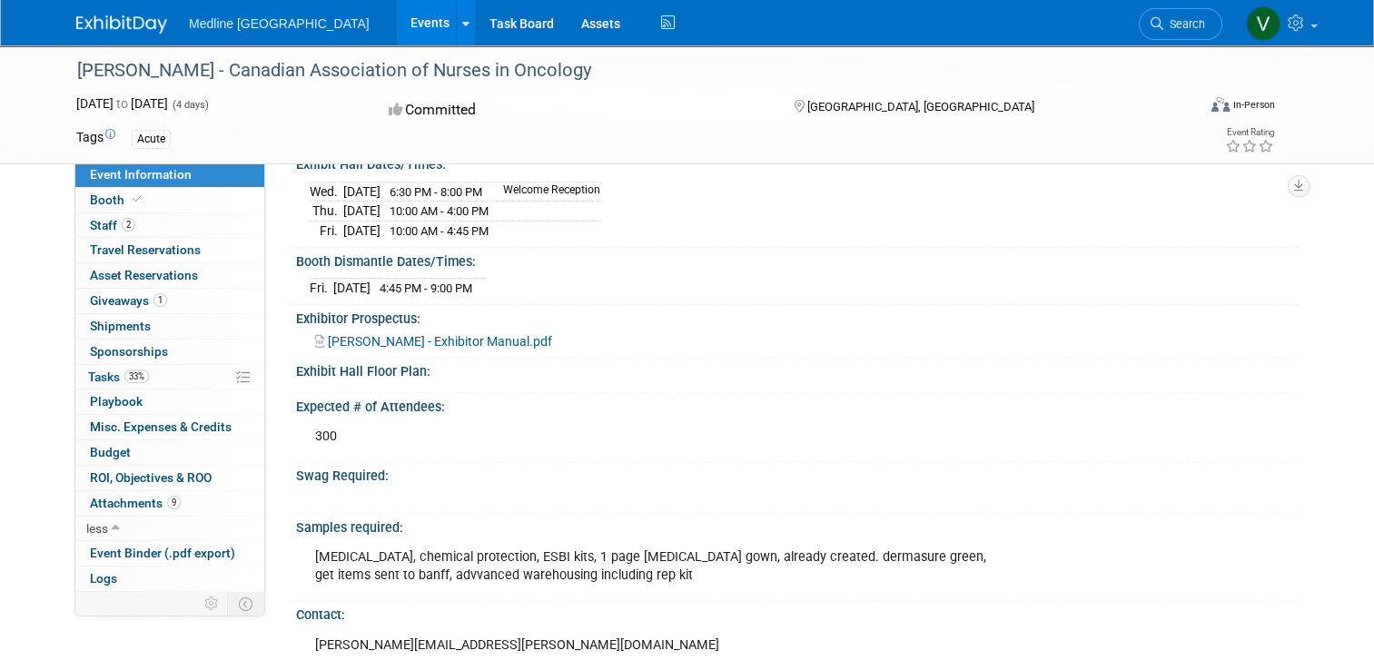
scroll to position [363, 0]
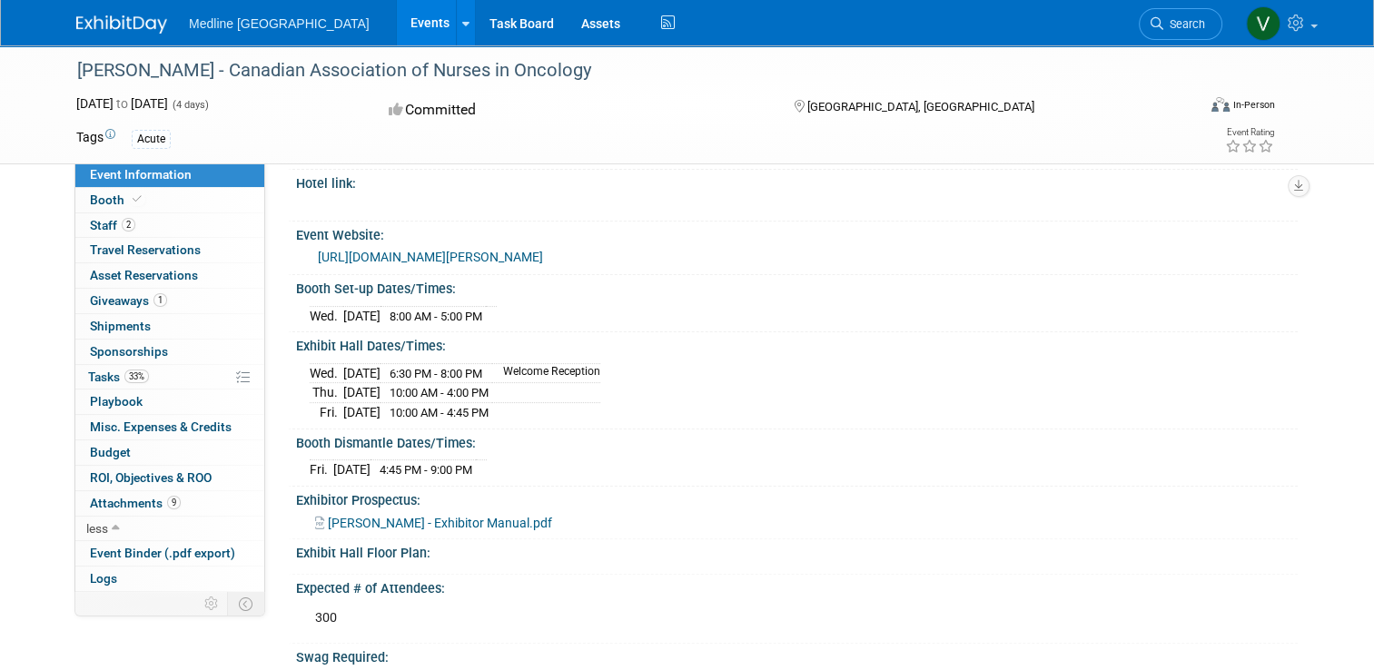
click at [448, 264] on link "https://www.cano-acio.ca/page/cano2025" at bounding box center [430, 257] width 225 height 15
click at [411, 531] on span "CANO - Exhibitor Manual.pdf" at bounding box center [440, 523] width 224 height 15
click at [407, 530] on span "CANO - Exhibitor Manual.pdf" at bounding box center [440, 523] width 224 height 15
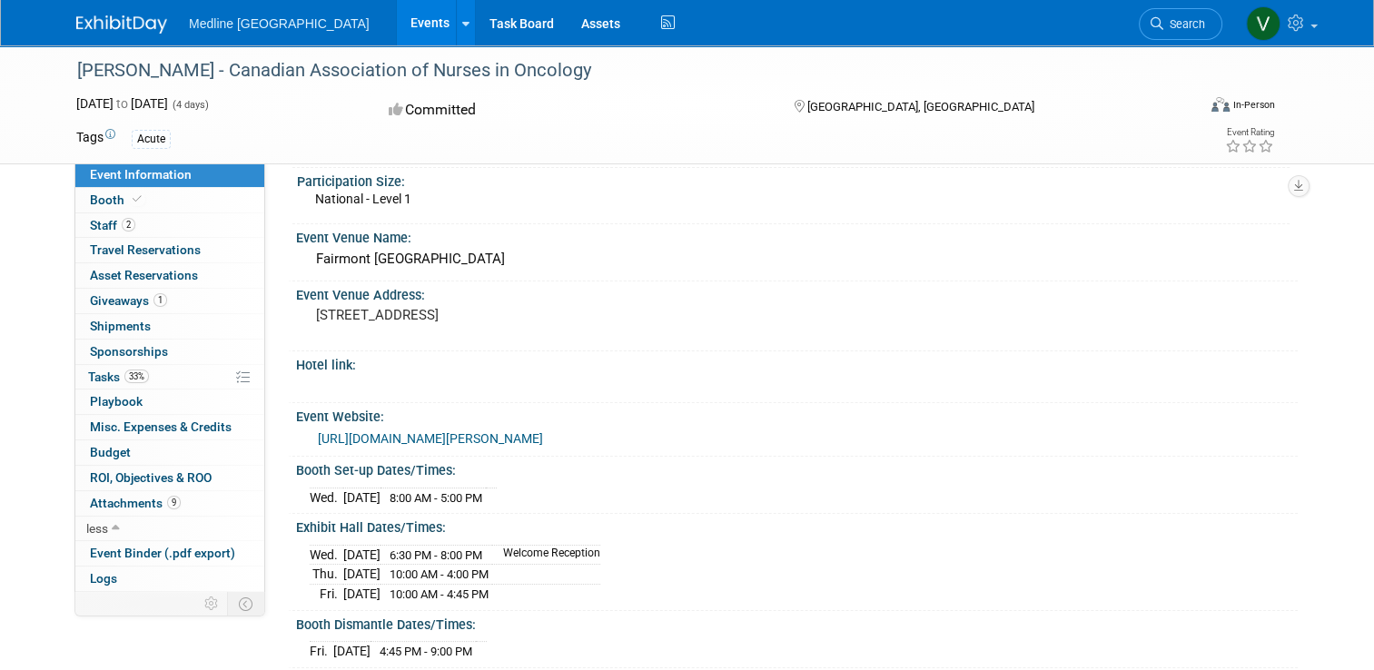
scroll to position [91, 0]
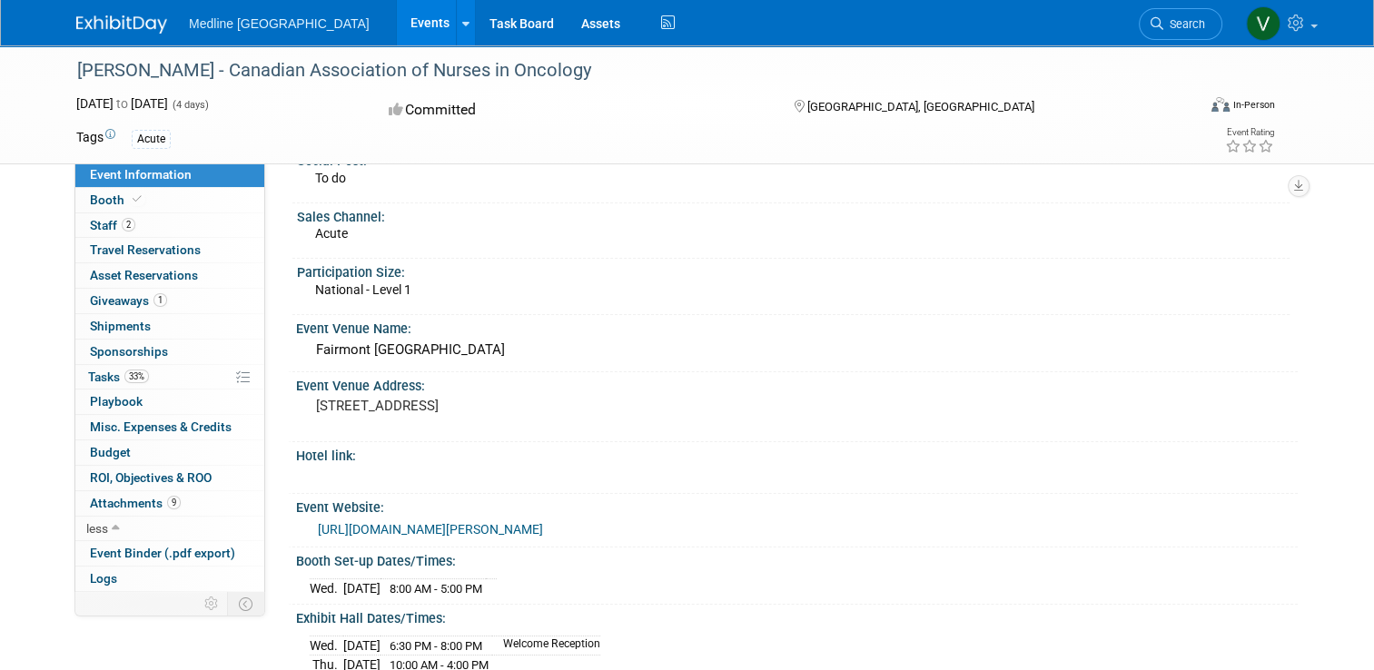
click at [450, 353] on div "Fairmont Banff Springs" at bounding box center [797, 350] width 975 height 28
drag, startPoint x: 451, startPoint y: 345, endPoint x: 302, endPoint y: 349, distance: 149.0
click at [310, 349] on div "Fairmont Banff Springs" at bounding box center [797, 350] width 975 height 28
drag, startPoint x: 302, startPoint y: 349, endPoint x: 318, endPoint y: 351, distance: 16.5
copy div "Fairmont Banff Springs"
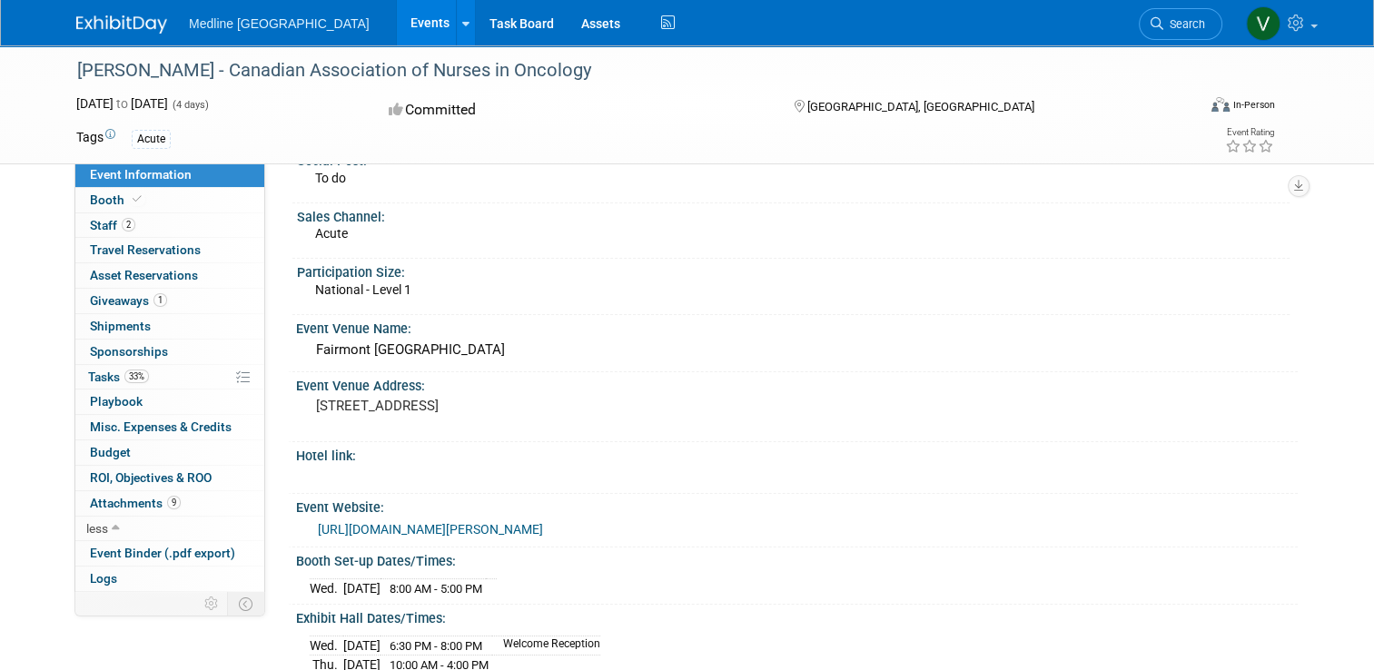
drag, startPoint x: 353, startPoint y: 431, endPoint x: 307, endPoint y: 403, distance: 53.8
click at [316, 403] on pre "405 Spray Ave, Banff, AB T1L 1J4" at bounding box center [505, 406] width 378 height 16
drag, startPoint x: 307, startPoint y: 403, endPoint x: 319, endPoint y: 408, distance: 12.7
copy pre "405 Spray Ave, Banff, AB T1L 1J4"
click at [600, 402] on pre "405 Spray Ave, Banff, AB T1L 1J4" at bounding box center [505, 406] width 378 height 16
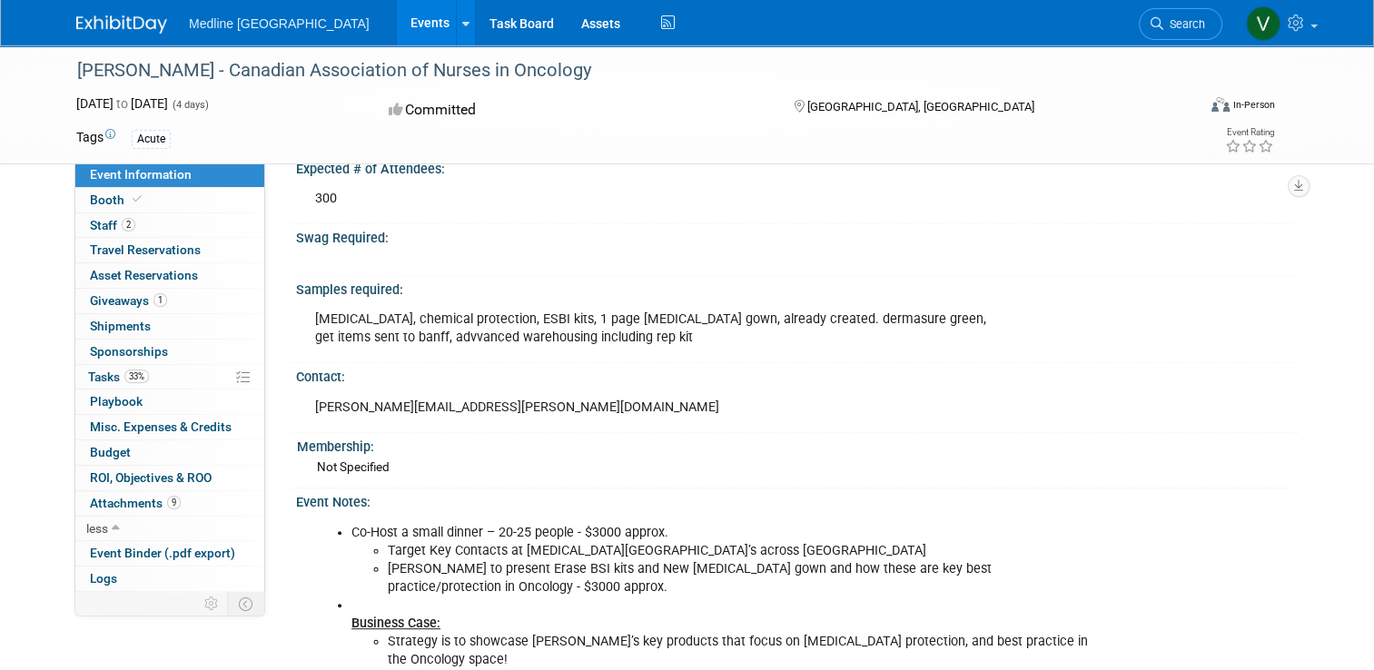
scroll to position [692, 0]
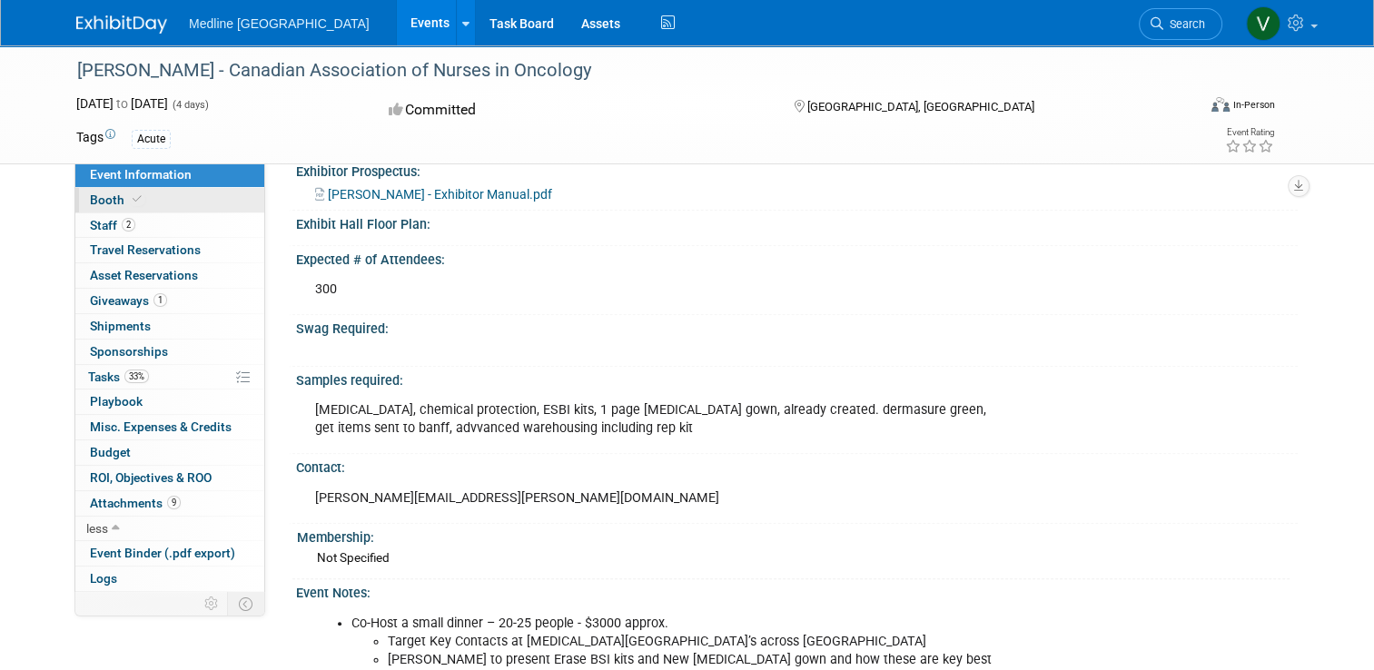
click at [114, 203] on span "Booth" at bounding box center [117, 200] width 55 height 15
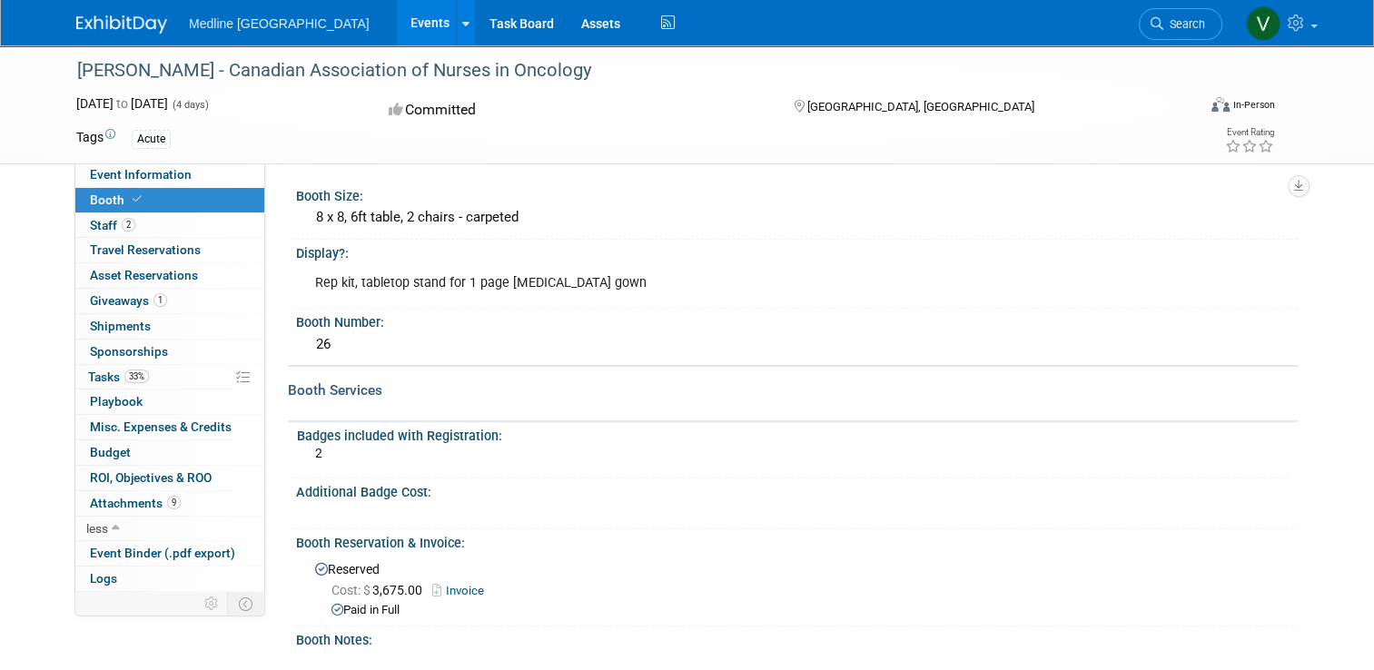
scroll to position [89, 0]
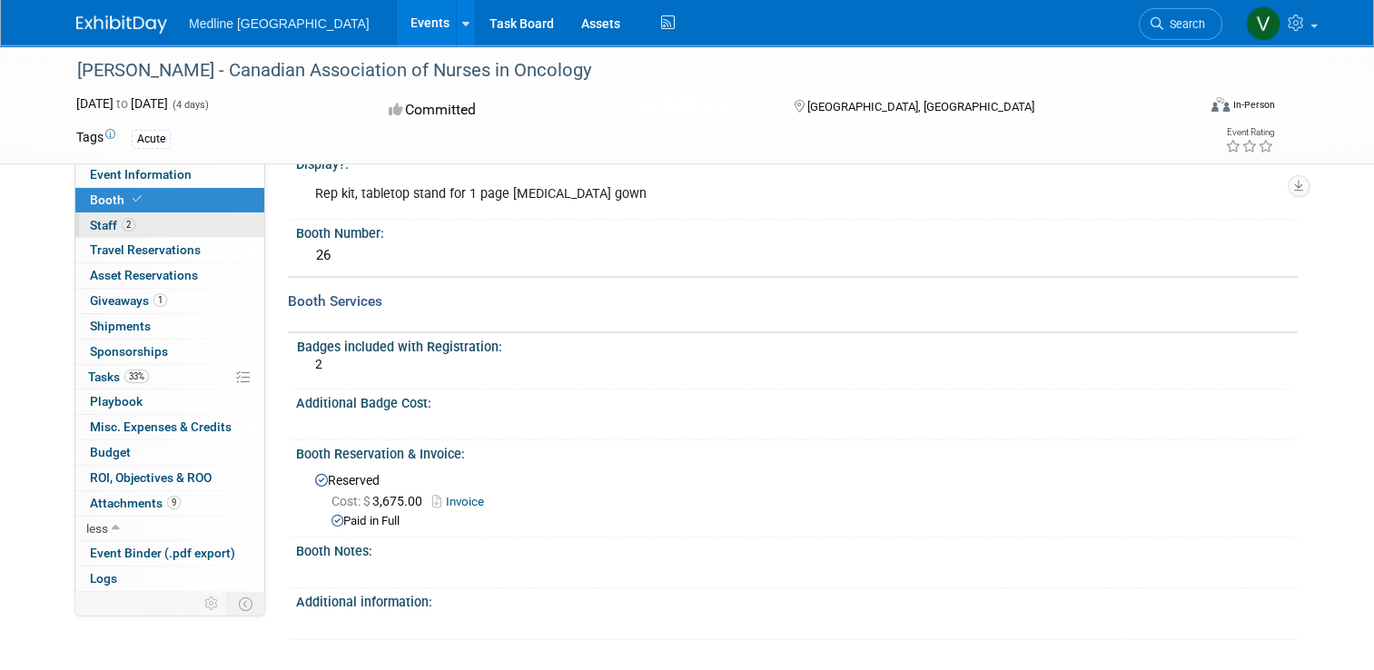
click at [90, 229] on span "Staff 2" at bounding box center [112, 225] width 45 height 15
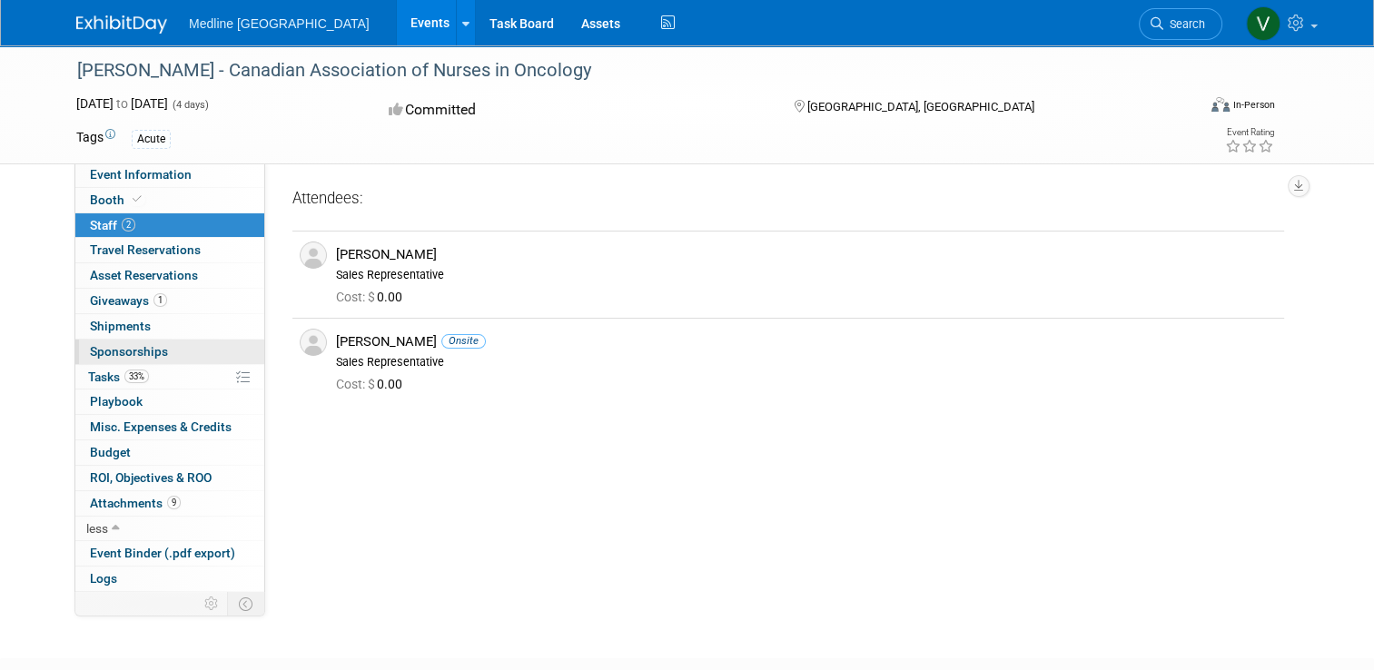
click at [111, 346] on span "Sponsorships 0" at bounding box center [129, 351] width 78 height 15
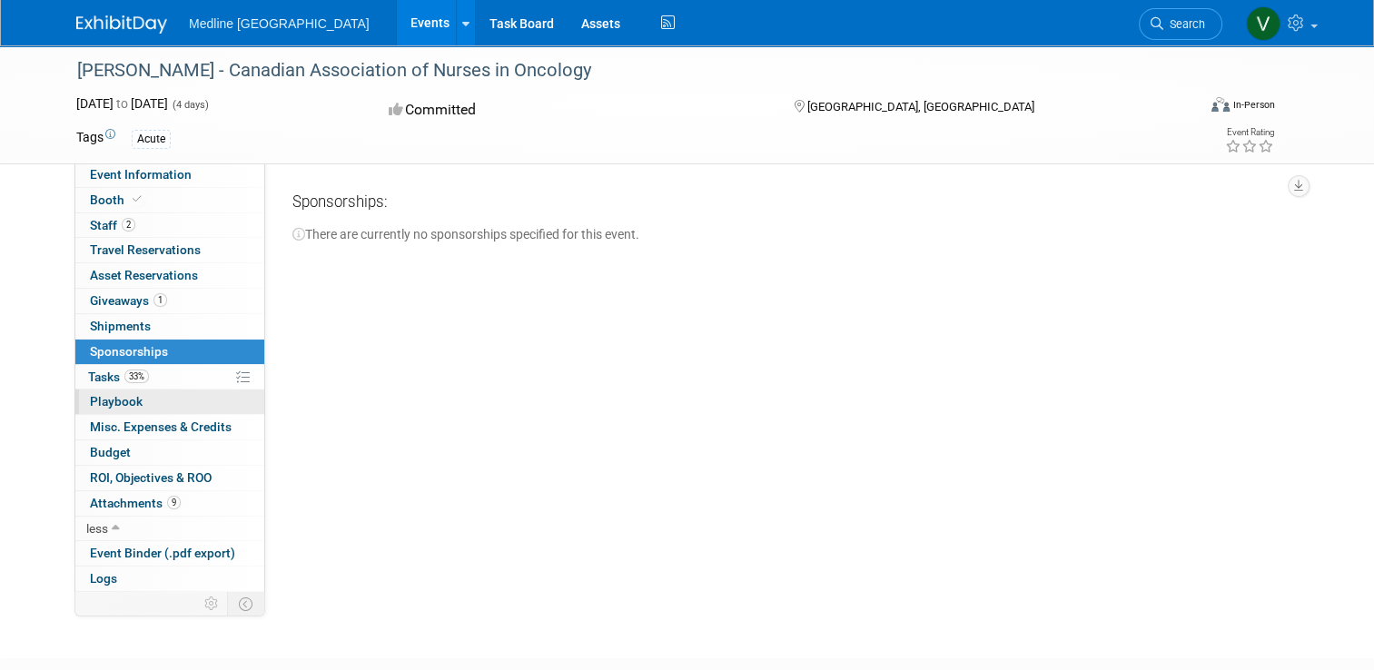
click at [131, 397] on link "0 Playbook 0" at bounding box center [169, 402] width 189 height 25
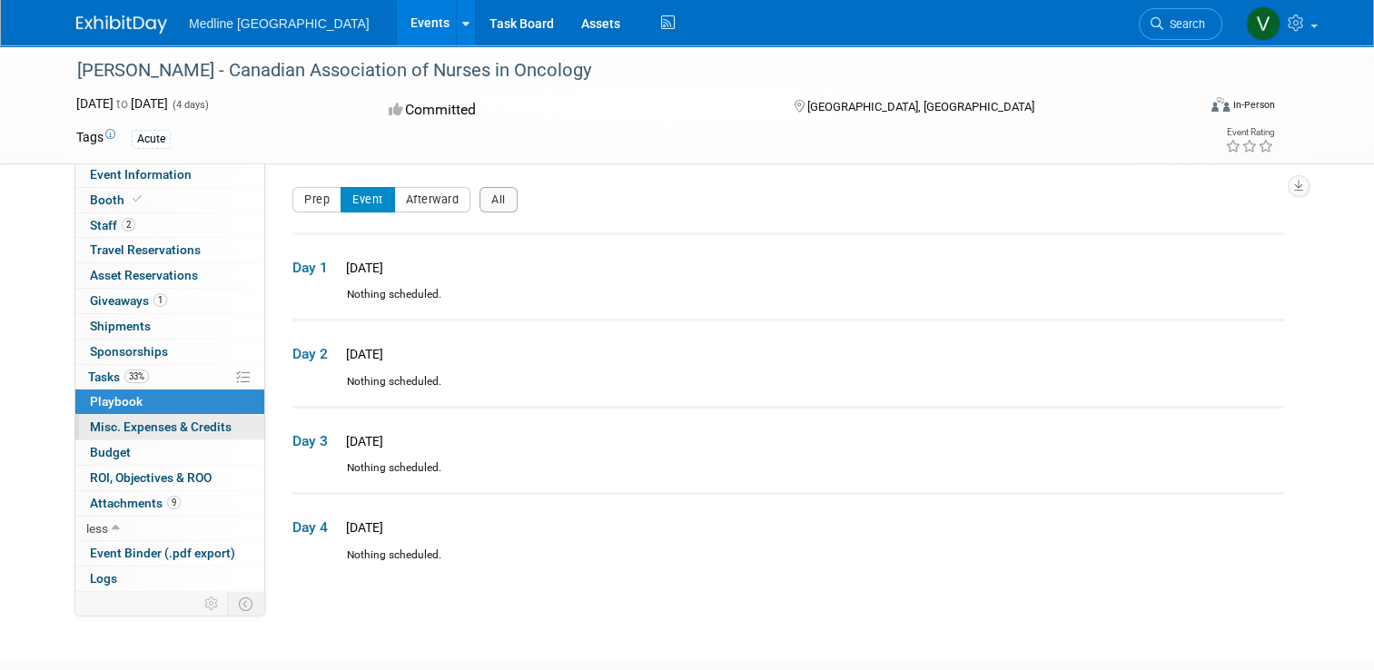
click at [143, 423] on span "Misc. Expenses & Credits 0" at bounding box center [161, 427] width 142 height 15
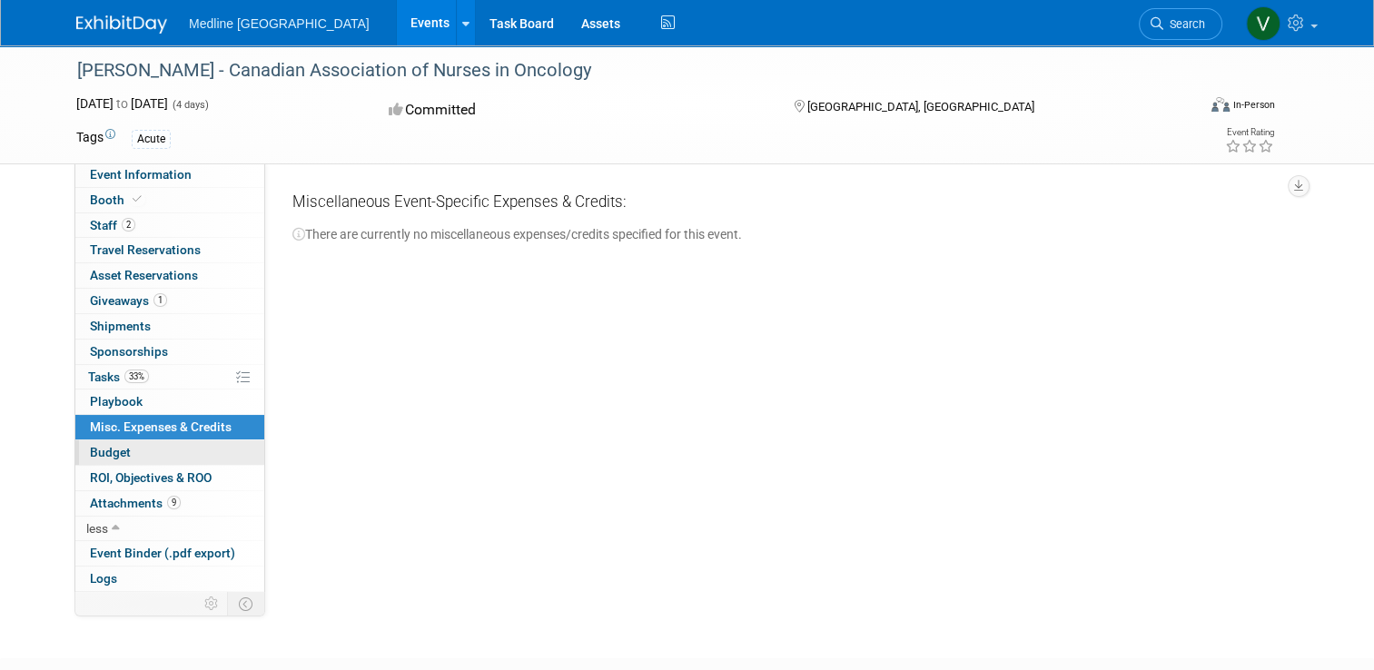
click at [105, 457] on span "Budget" at bounding box center [110, 452] width 41 height 15
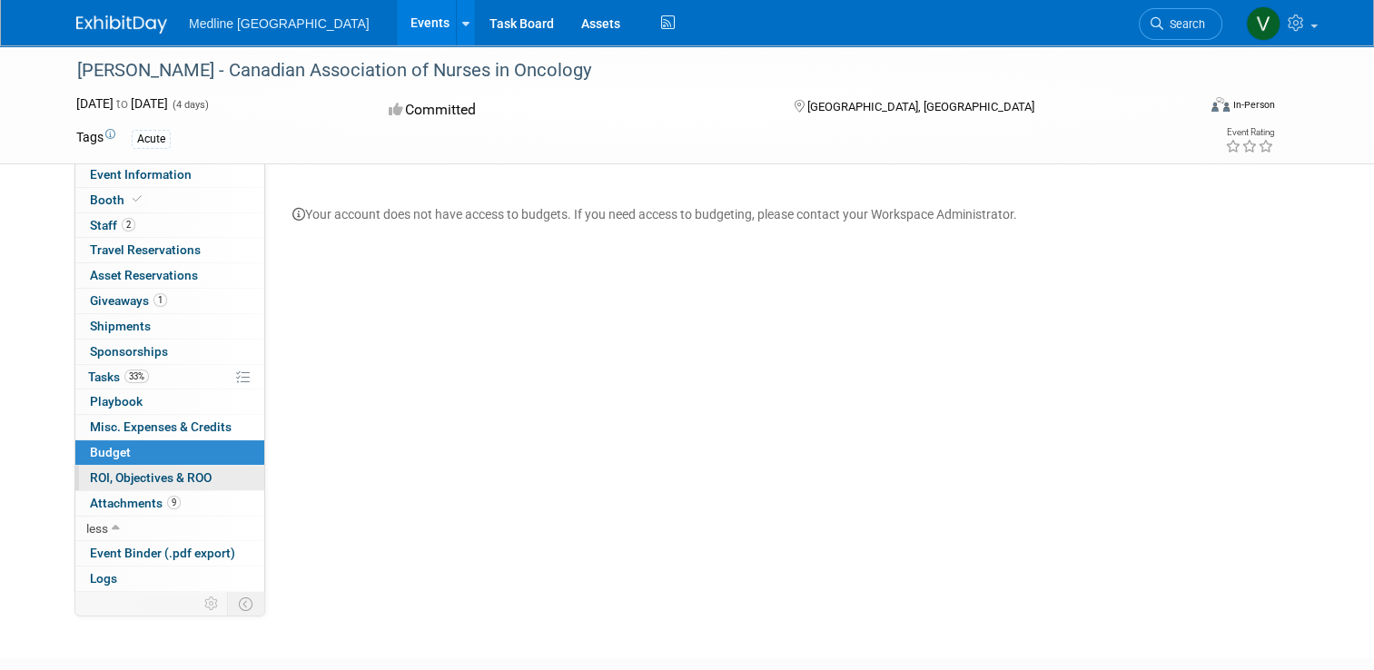
click at [123, 475] on span "ROI, Objectives & ROO 0" at bounding box center [151, 478] width 122 height 15
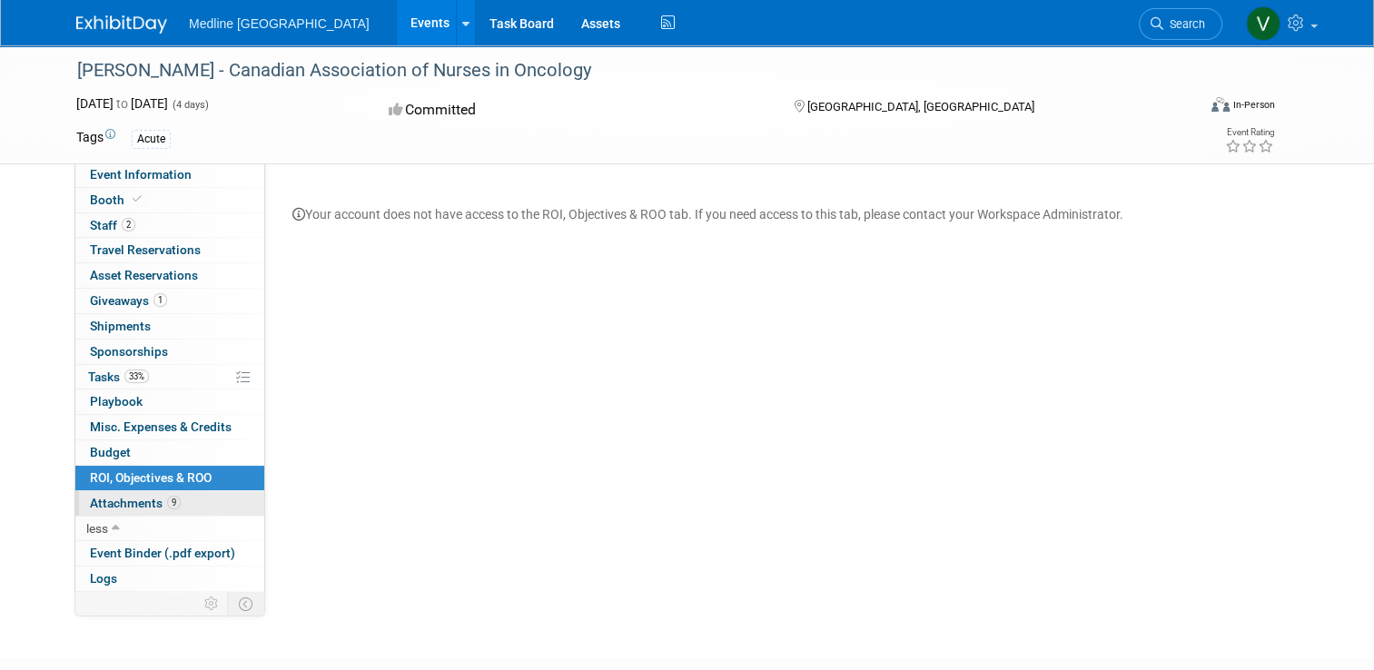
click at [125, 496] on span "Attachments 9" at bounding box center [135, 503] width 91 height 15
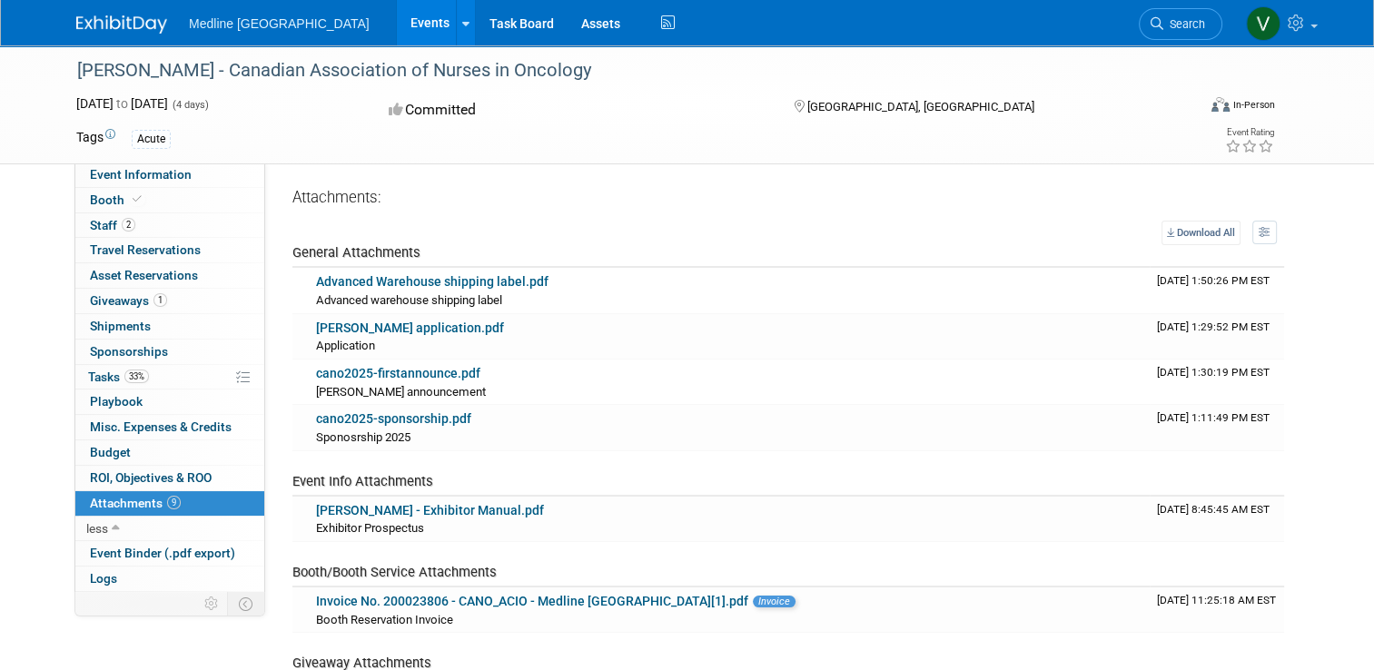
scroll to position [91, 0]
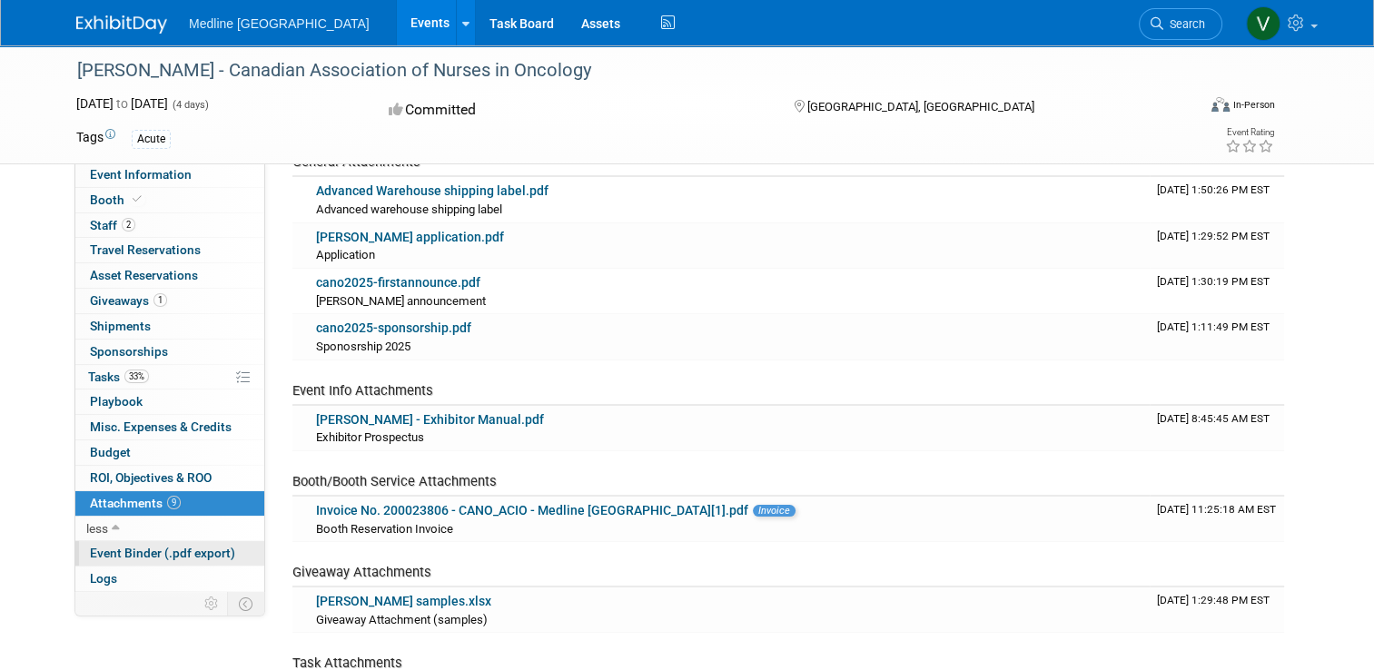
click at [149, 547] on span "Event Binder (.pdf export)" at bounding box center [162, 553] width 145 height 15
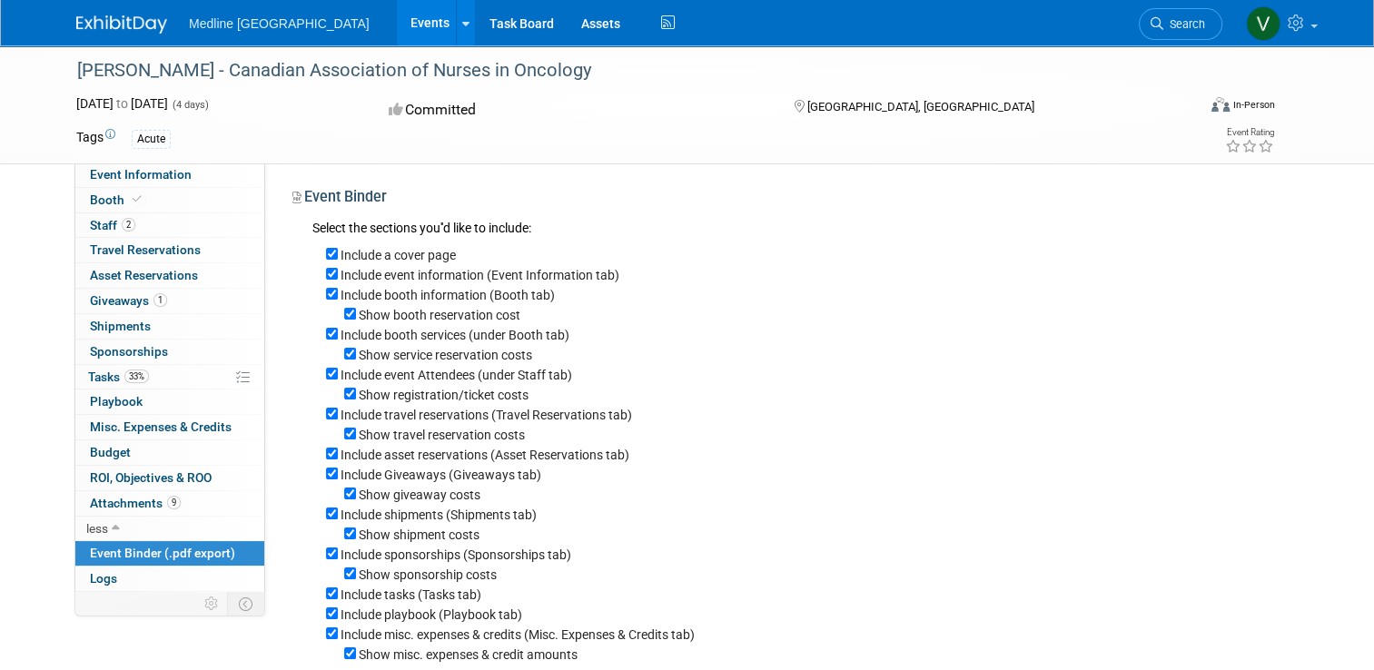
scroll to position [322, 0]
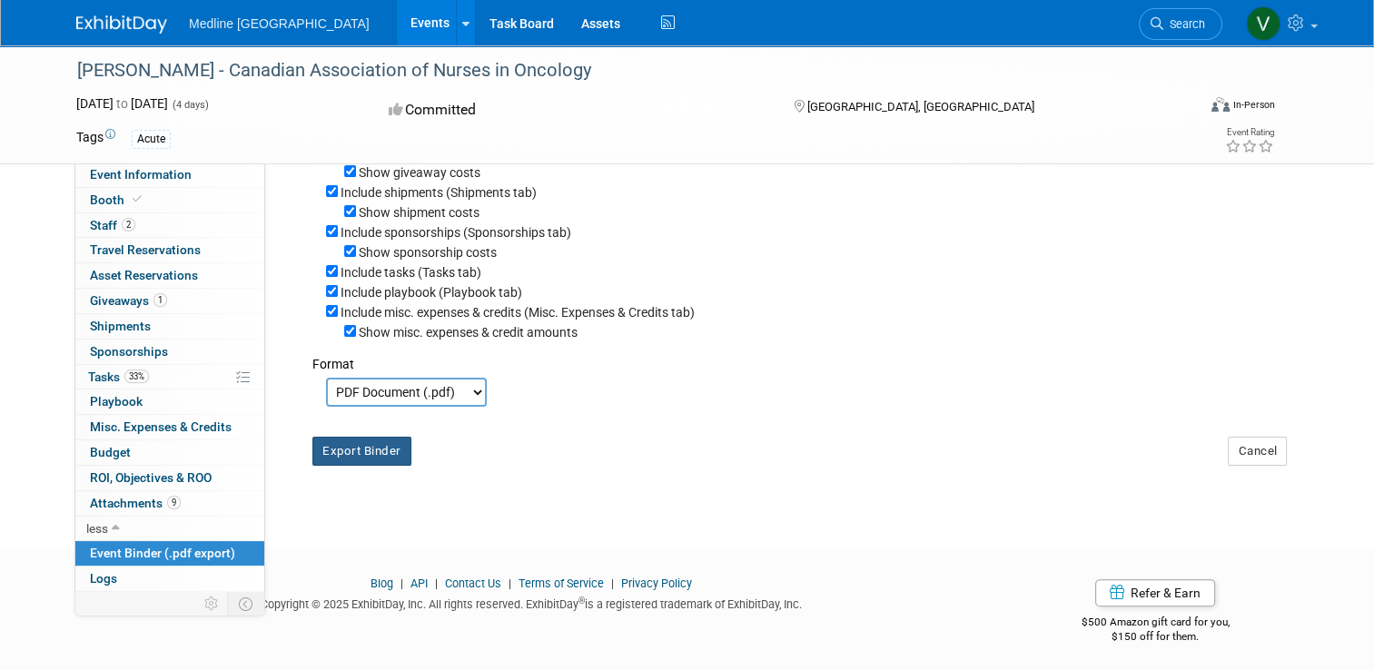
click at [381, 458] on button "Export Binder" at bounding box center [362, 451] width 99 height 29
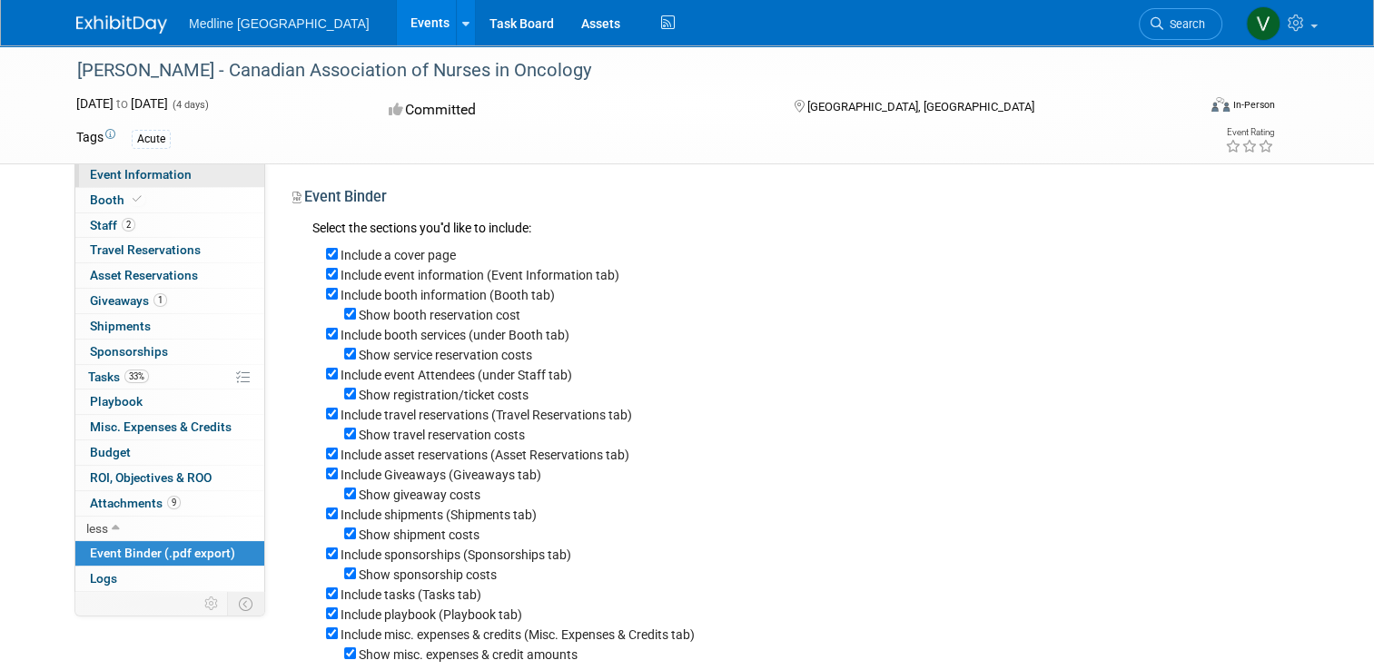
click at [124, 184] on link "Event Information" at bounding box center [169, 175] width 189 height 25
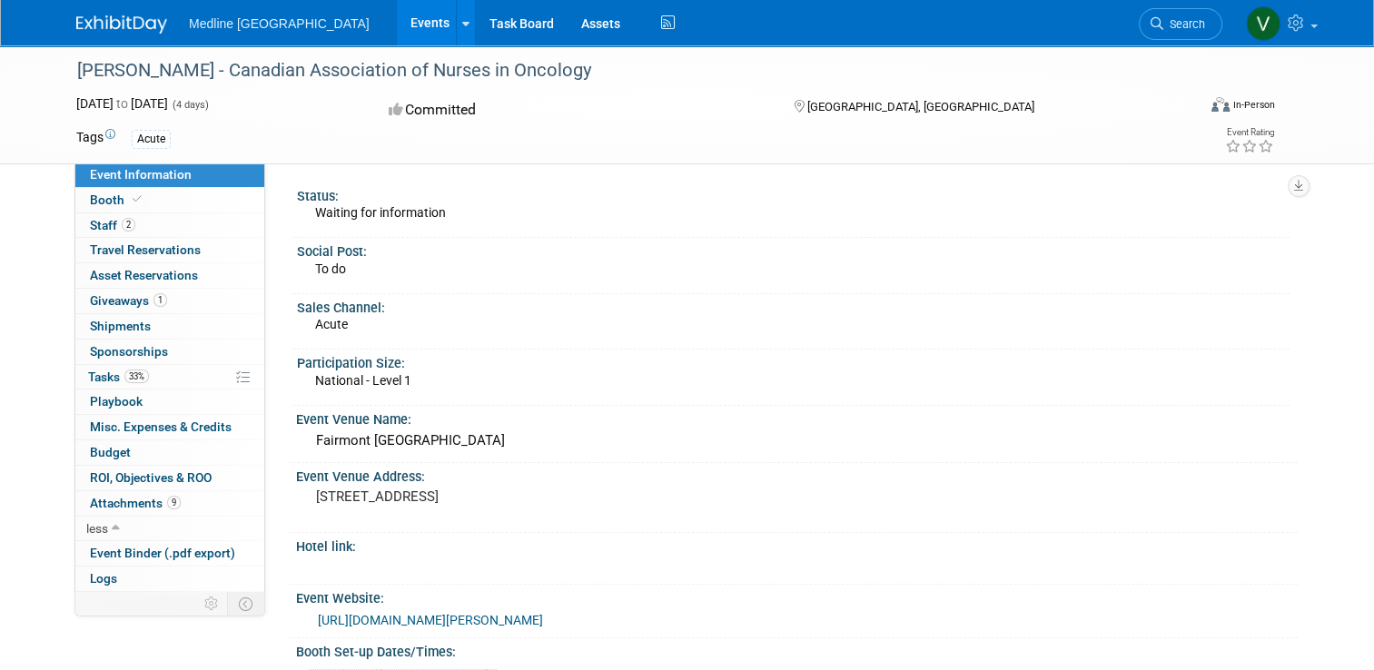
scroll to position [273, 0]
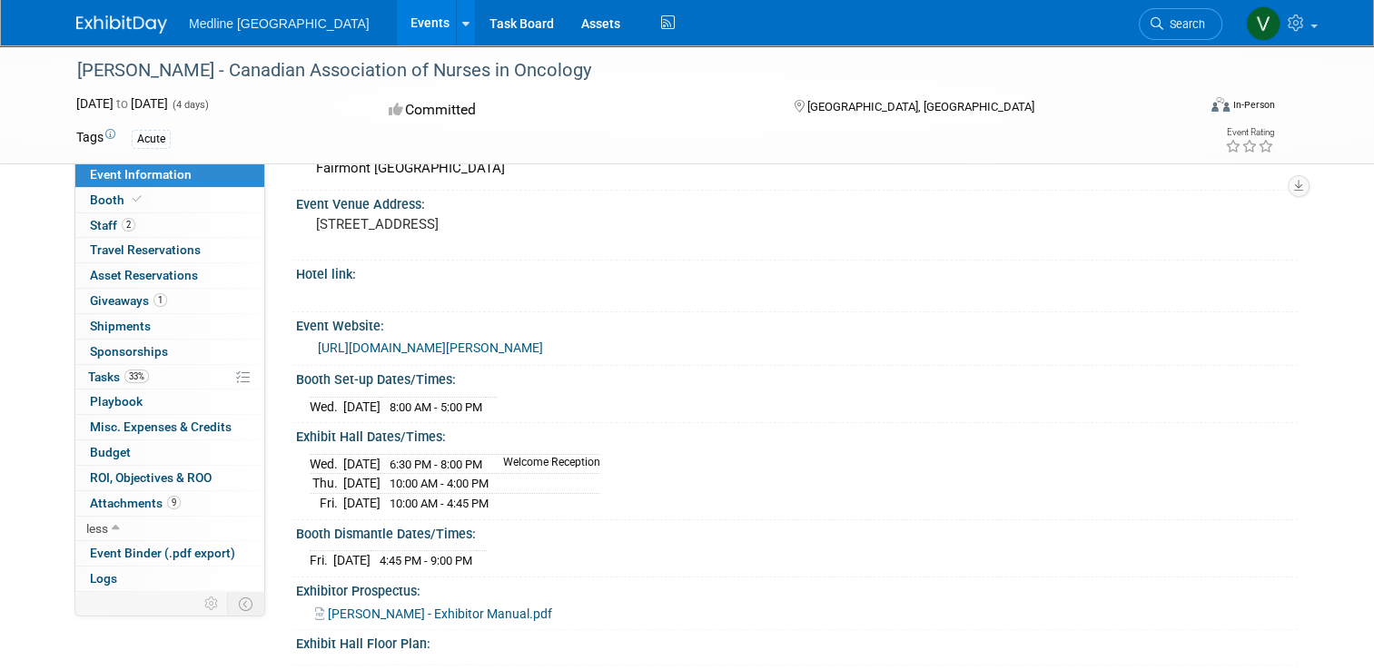
click at [443, 354] on link "https://www.cano-acio.ca/page/cano2025" at bounding box center [430, 348] width 225 height 15
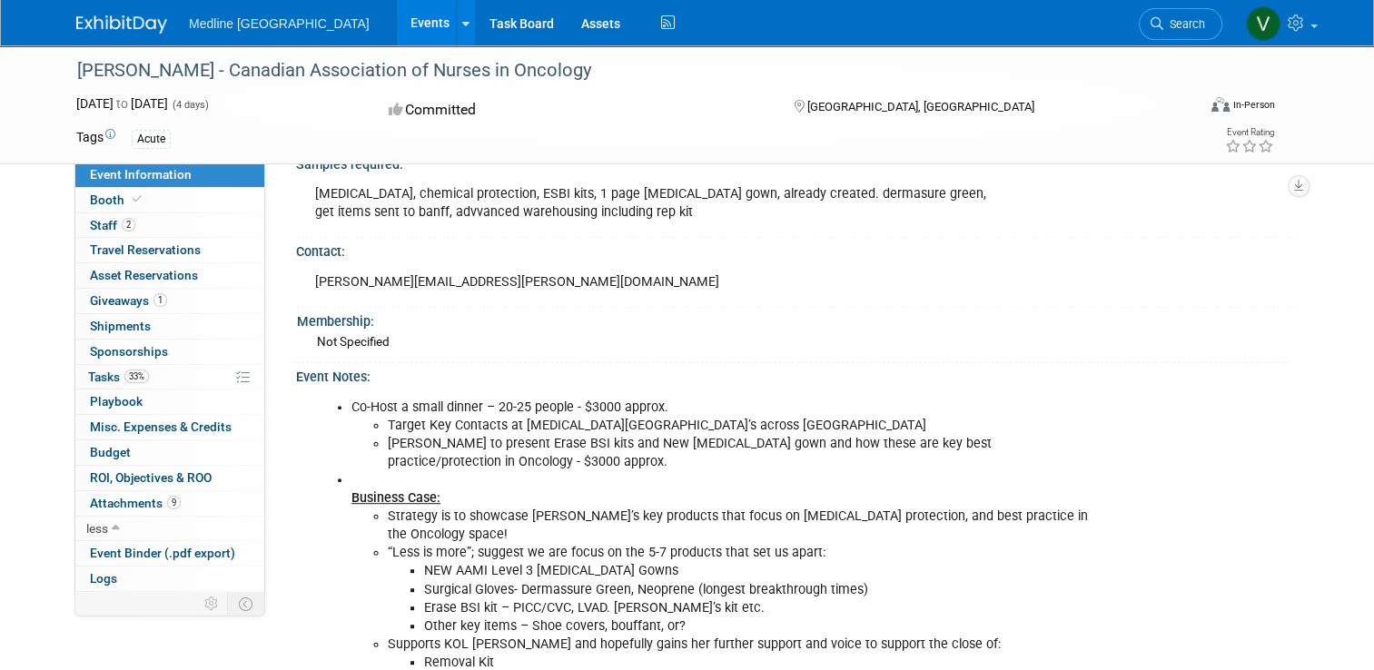
scroll to position [999, 0]
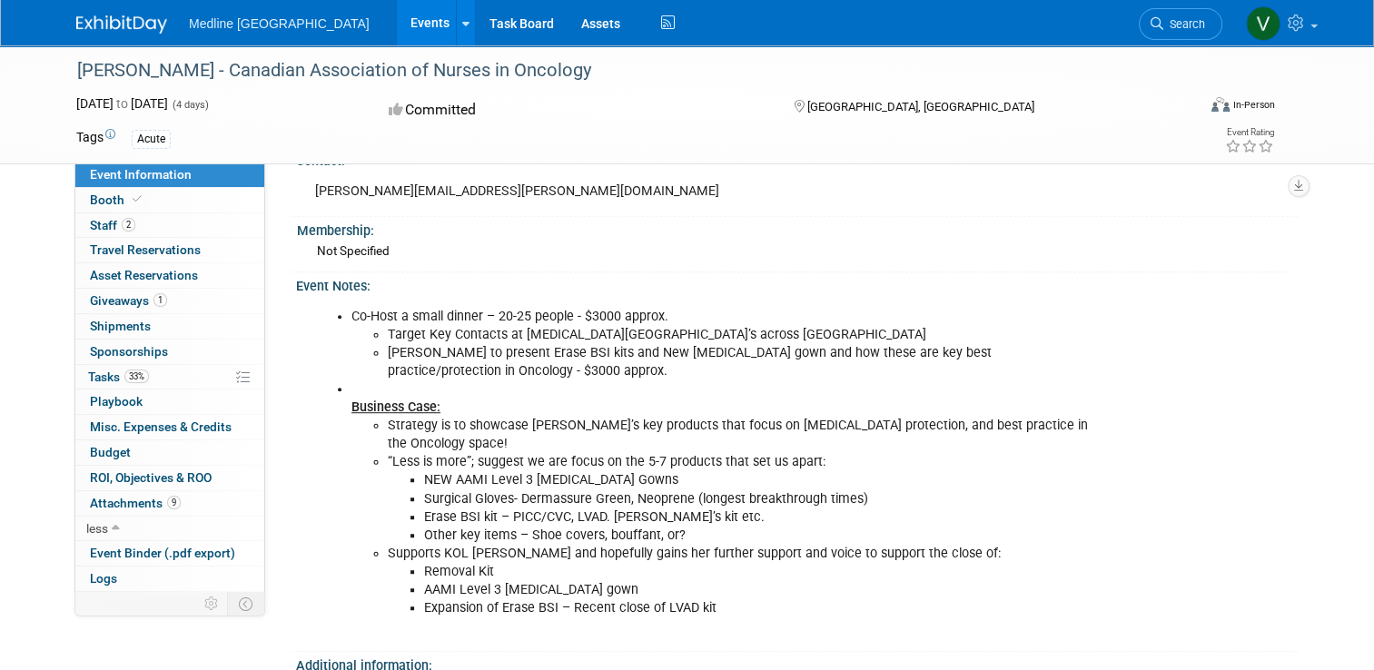
click at [716, 600] on li "Expansion of Erase BSI – Recent close of LVAD kit" at bounding box center [757, 609] width 667 height 18
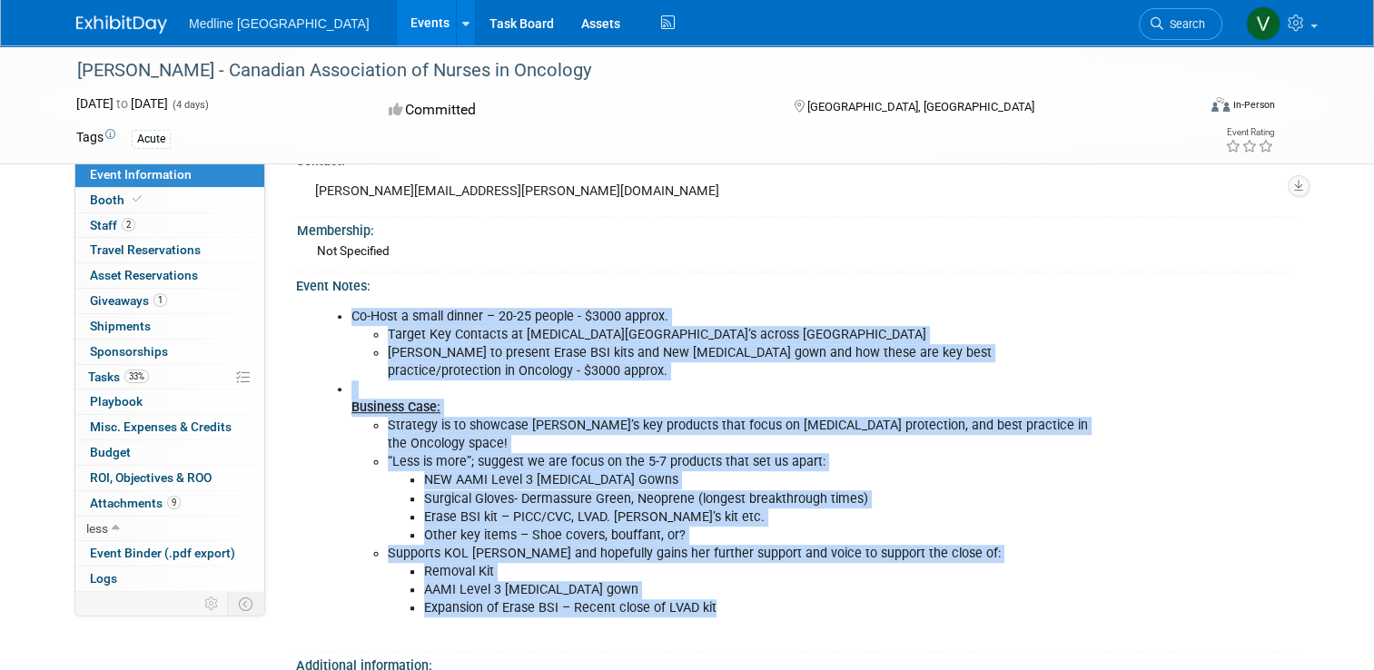
drag, startPoint x: 714, startPoint y: 595, endPoint x: 339, endPoint y: 328, distance: 460.5
click at [339, 328] on ul "Co-Host a small dinner – 20-25 people - $3000 approx. Target Key Contacts at Ca…" at bounding box center [703, 463] width 776 height 310
drag, startPoint x: 339, startPoint y: 328, endPoint x: 439, endPoint y: 331, distance: 100.0
copy ul "Co-Host a small dinner – 20-25 people - $3000 approx. Target Key Contacts at Ca…"
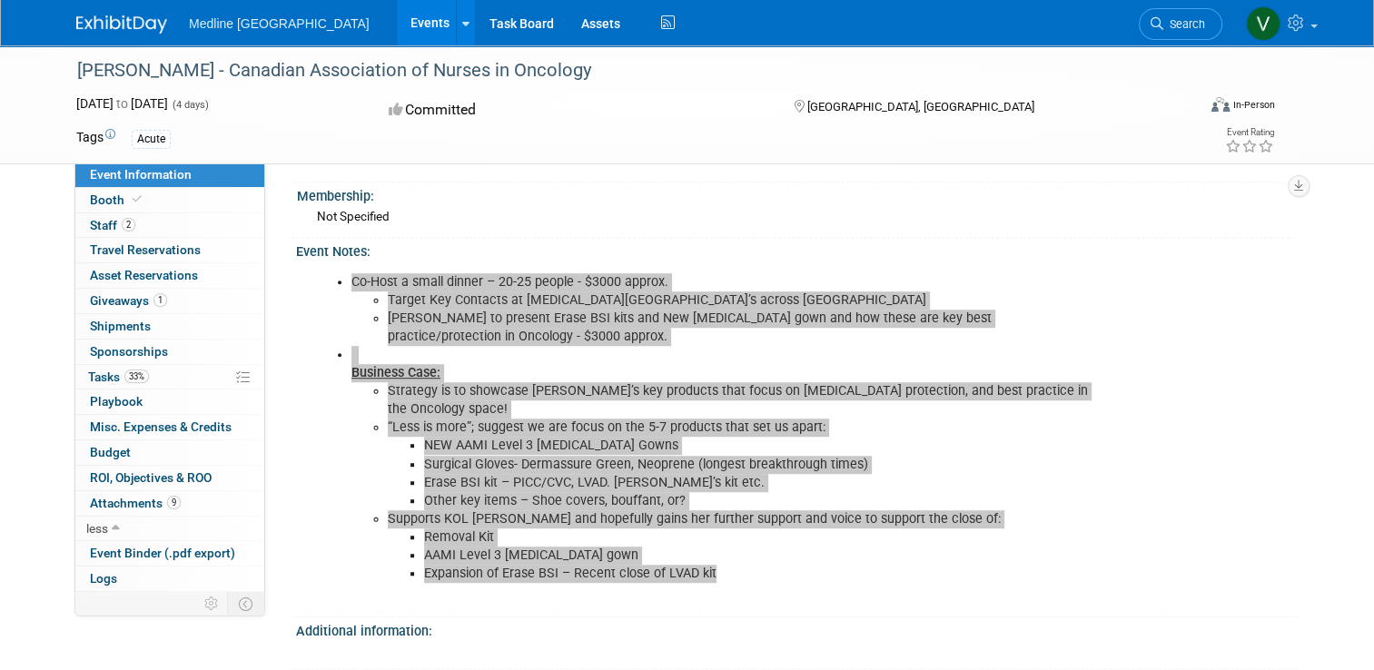
scroll to position [943, 0]
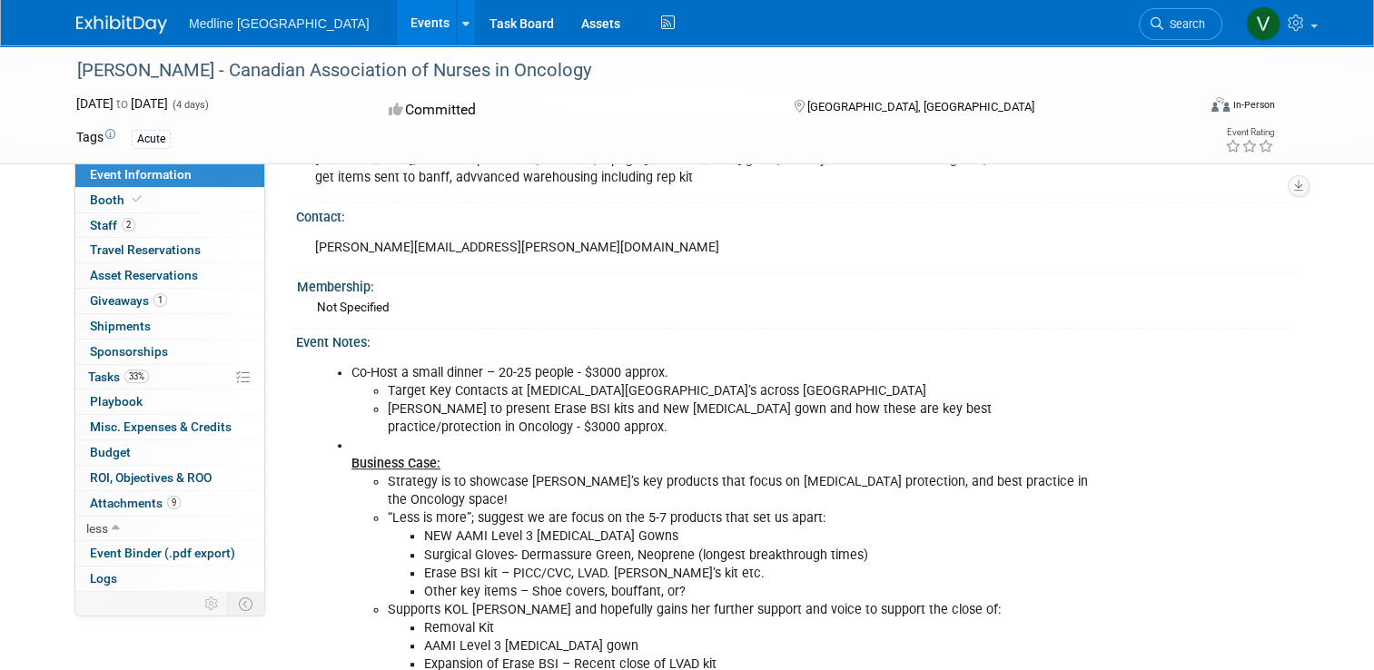
click at [520, 345] on div "Event Notes:" at bounding box center [797, 340] width 1002 height 23
drag, startPoint x: 442, startPoint y: 417, endPoint x: 378, endPoint y: 412, distance: 63.8
click at [388, 412] on li "Jocelyn Hill to present Erase BSI kits and New Chemo gown and how these are key…" at bounding box center [739, 419] width 703 height 36
drag, startPoint x: 378, startPoint y: 412, endPoint x: 401, endPoint y: 416, distance: 23.0
copy li "Jocelyn Hill"
